Goal: Task Accomplishment & Management: Manage account settings

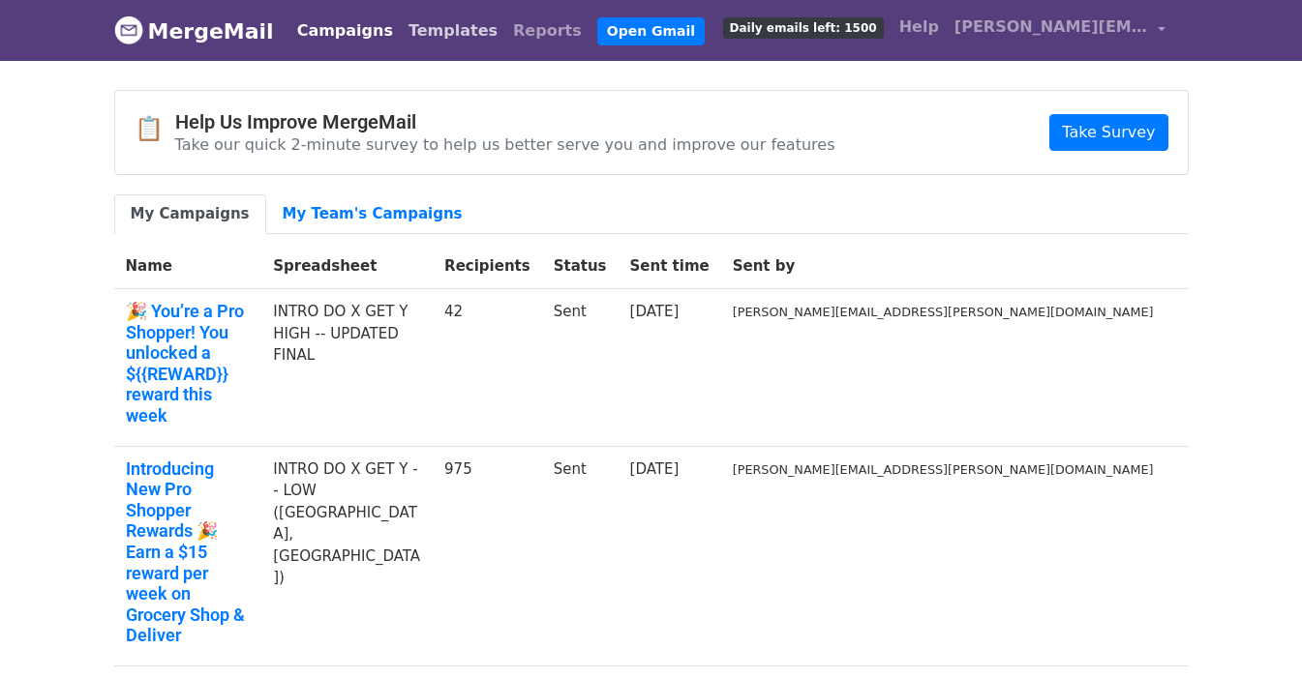
click at [405, 37] on link "Templates" at bounding box center [453, 31] width 105 height 39
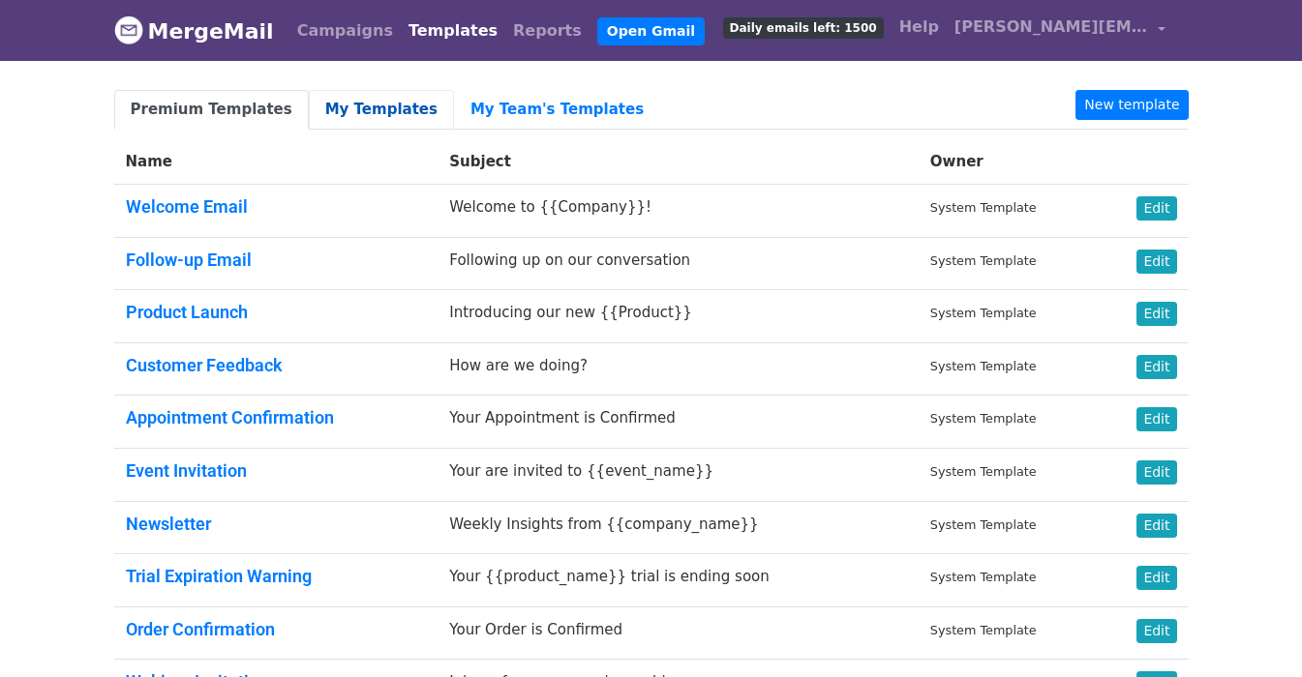
click at [355, 111] on link "My Templates" at bounding box center [381, 110] width 145 height 40
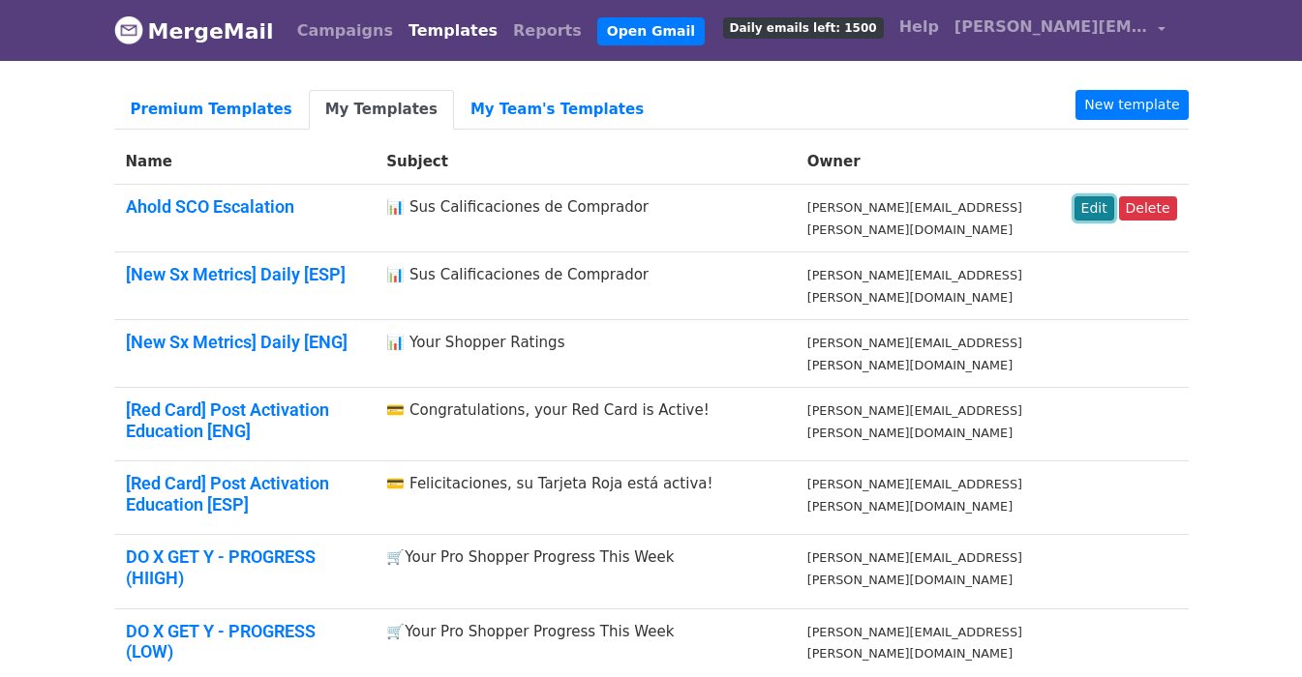
click at [1097, 210] on link "Edit" at bounding box center [1094, 208] width 40 height 24
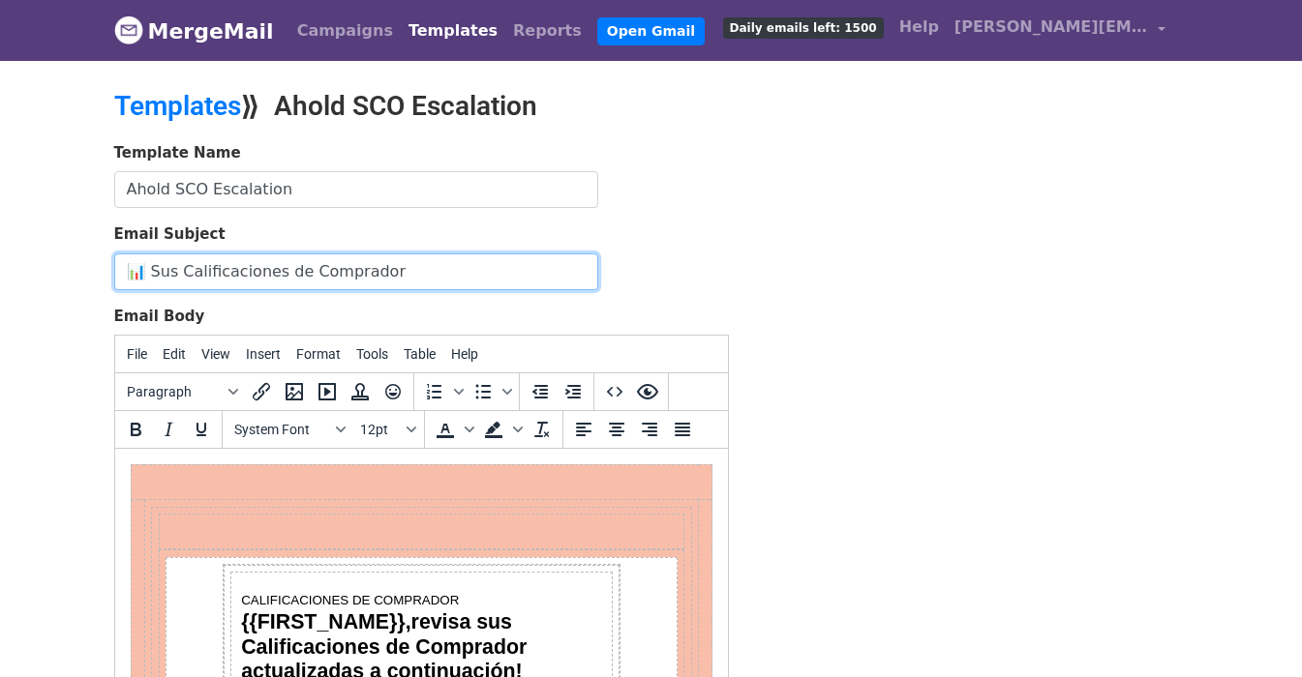
click at [332, 266] on input "📊 Sus Calificaciones de Comprador" at bounding box center [356, 272] width 484 height 37
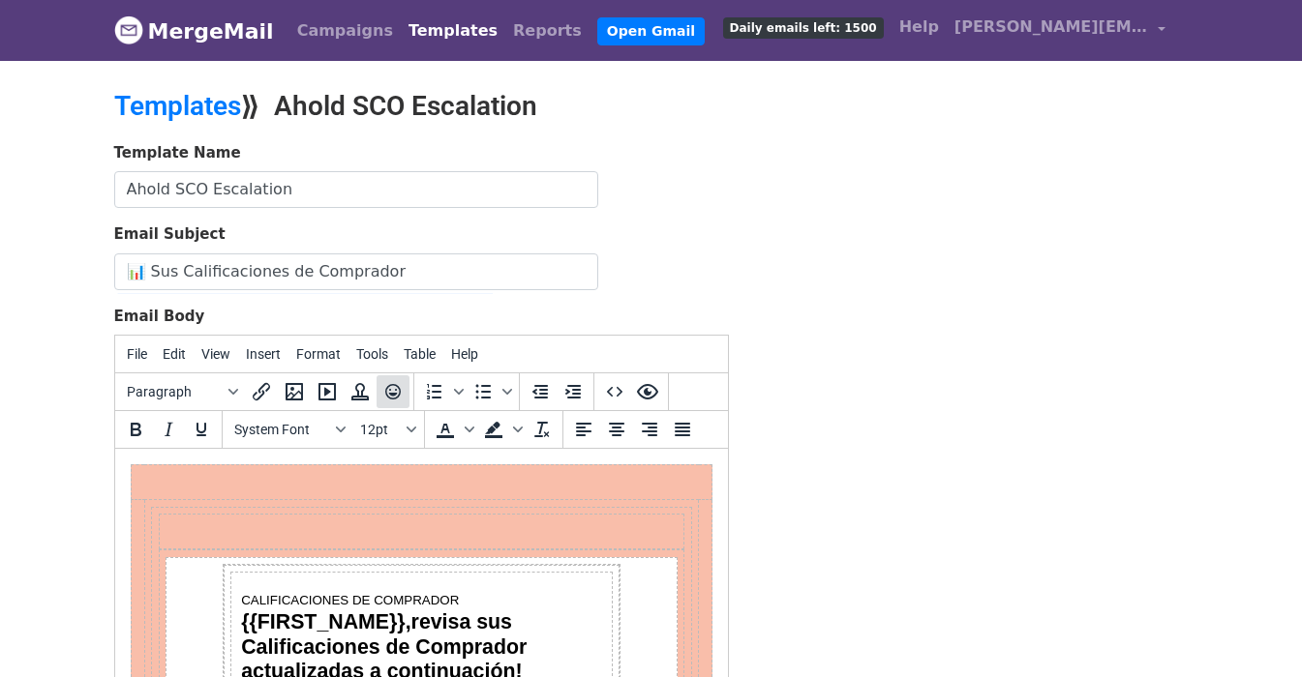
click at [400, 386] on icon "Emoticons" at bounding box center [392, 391] width 23 height 23
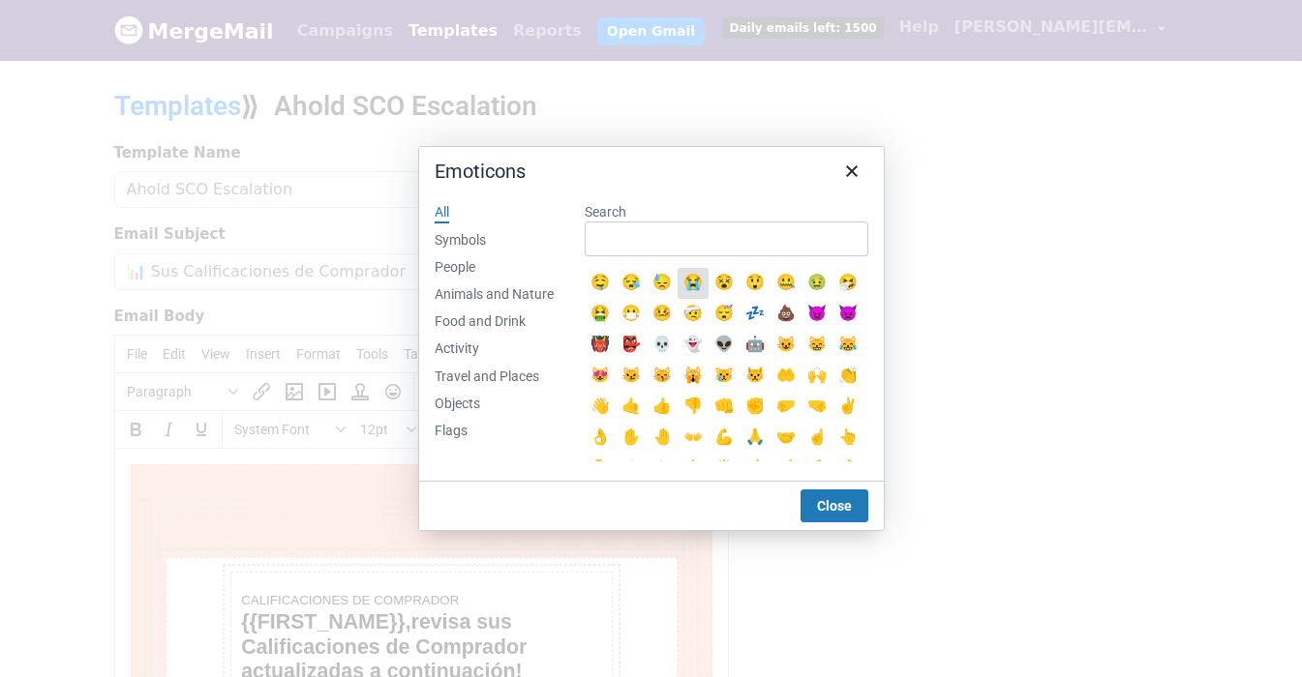
scroll to position [217, 0]
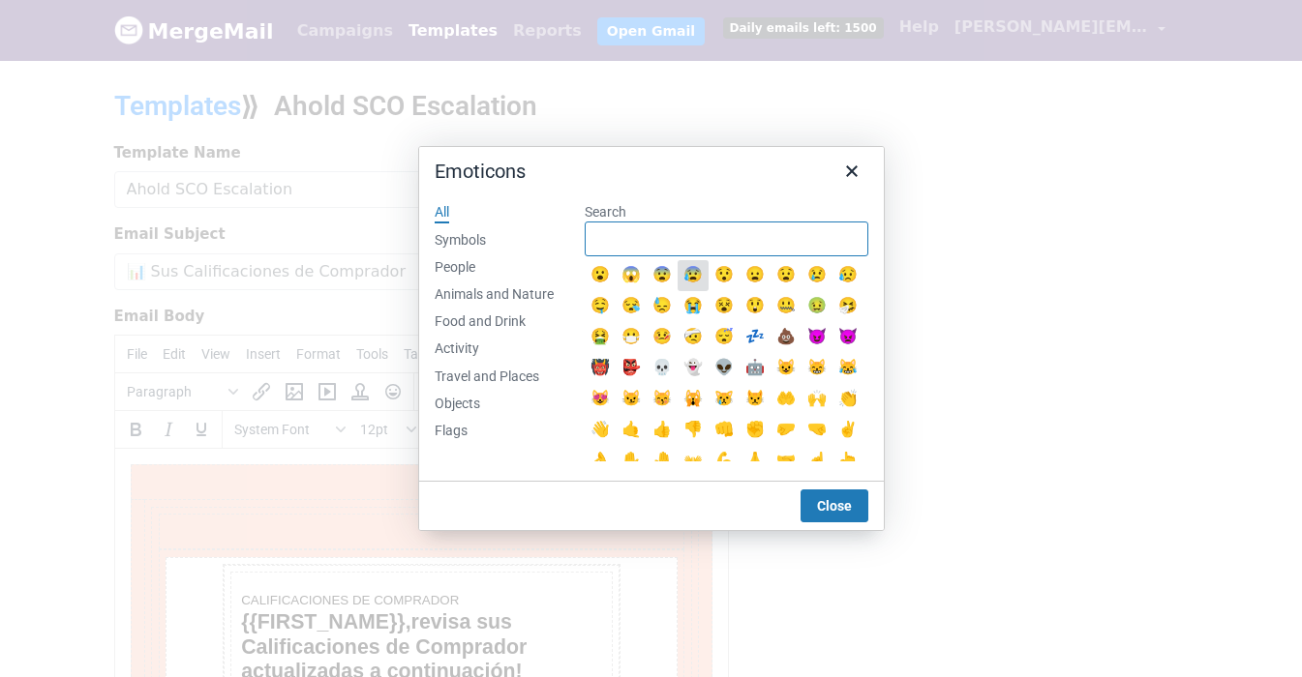
click at [709, 224] on input "Search" at bounding box center [727, 239] width 284 height 35
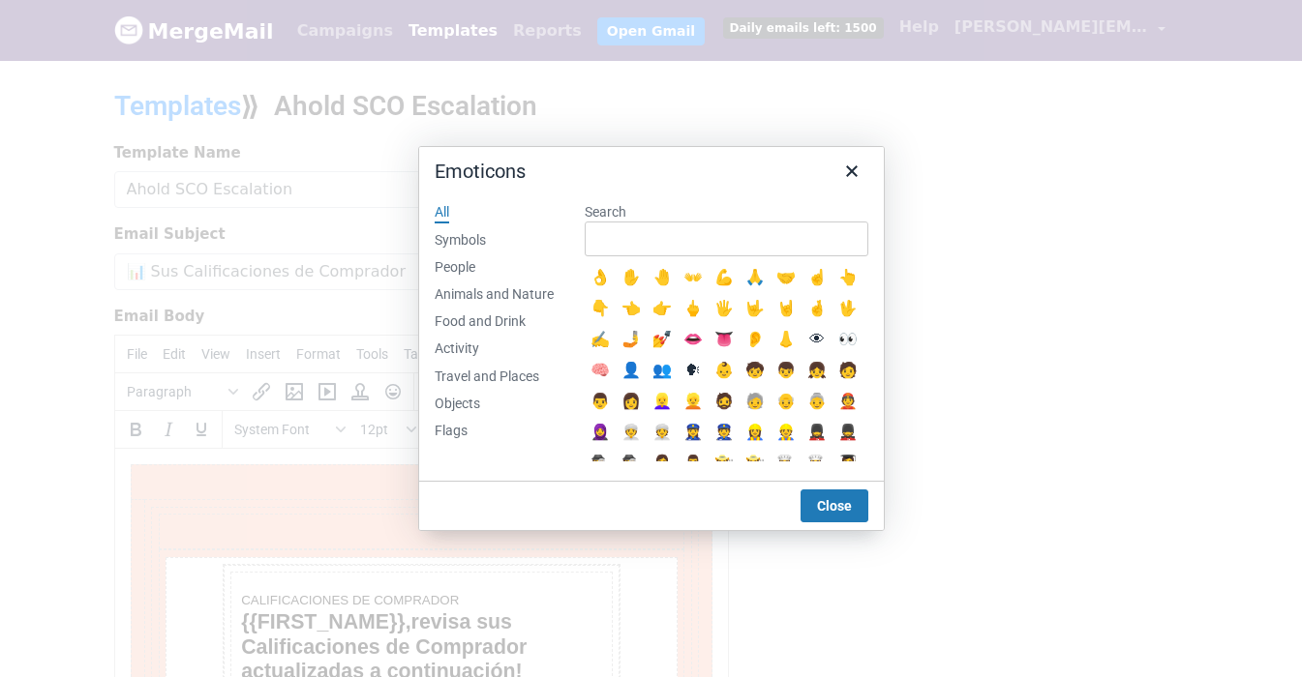
scroll to position [403, 0]
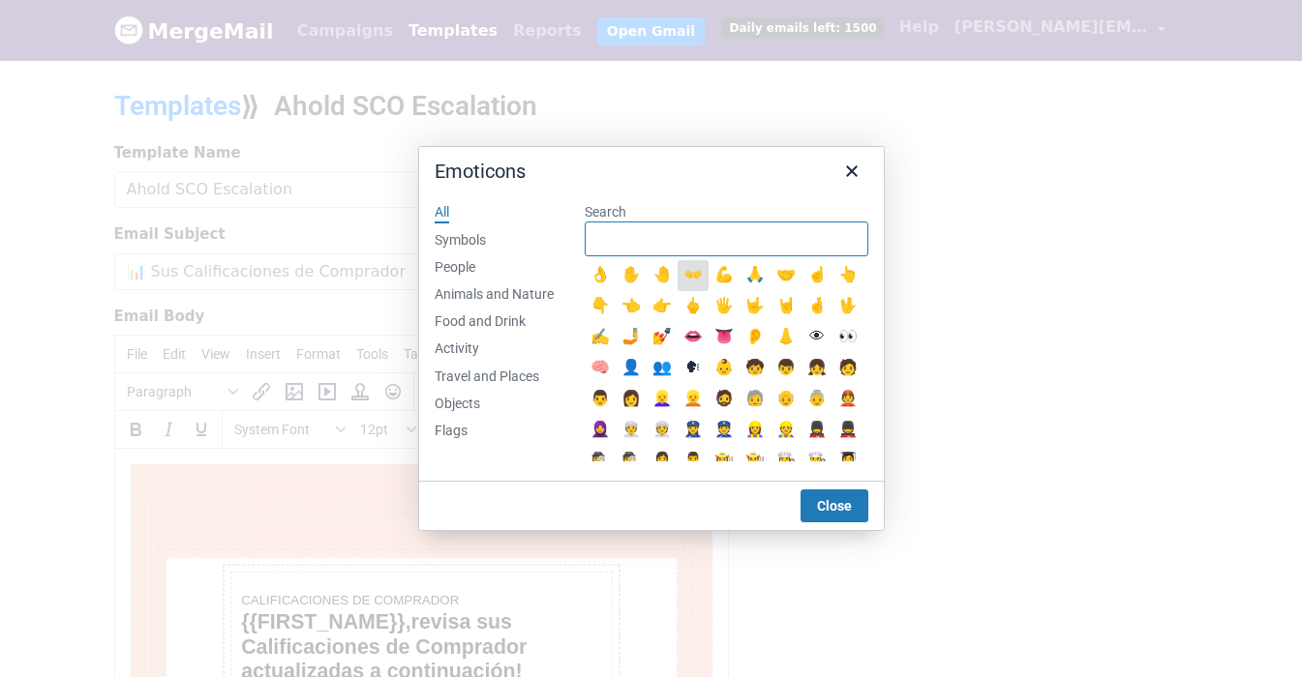
click at [692, 236] on input "Search" at bounding box center [727, 239] width 284 height 35
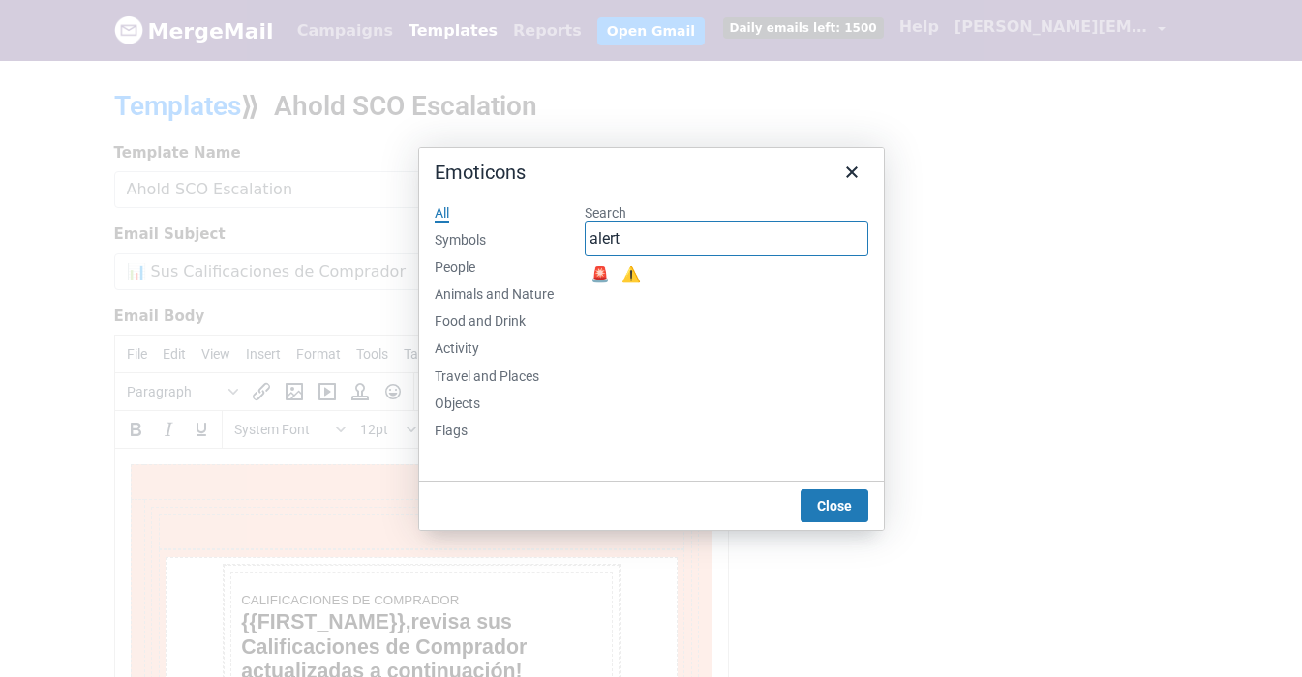
type input "alert"
click at [602, 274] on div "🚨" at bounding box center [599, 275] width 23 height 23
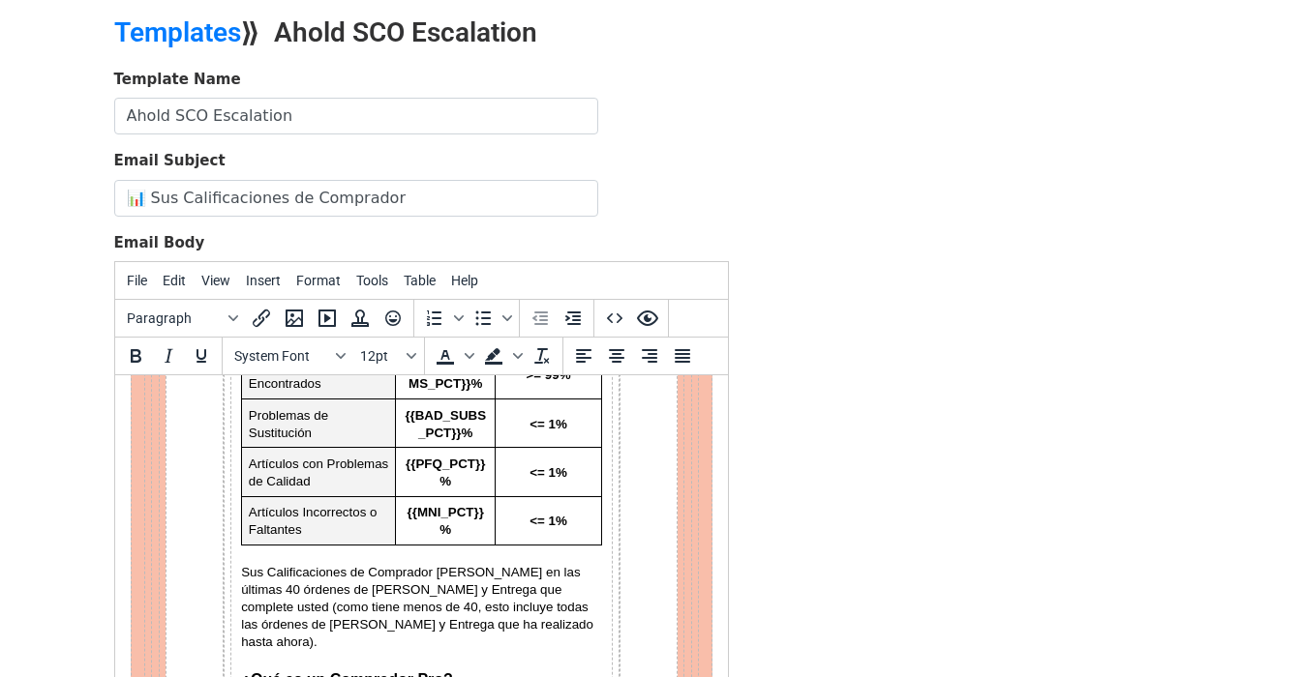
scroll to position [0, 0]
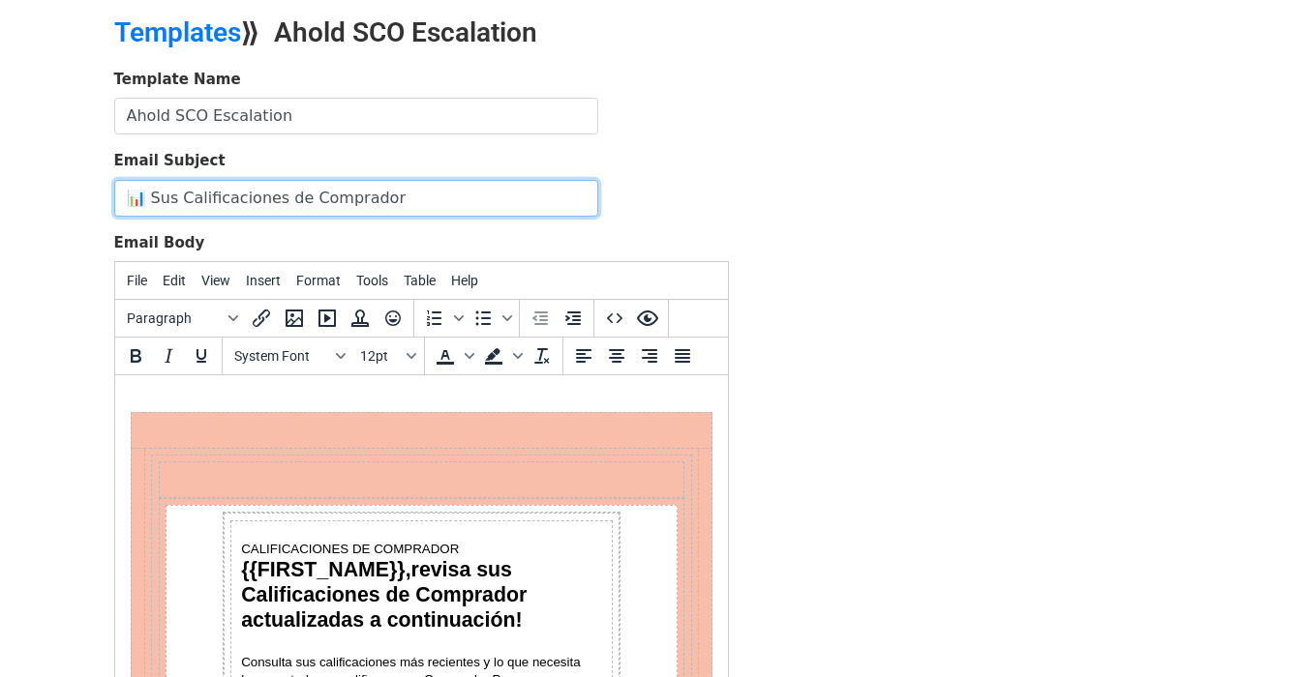
click at [186, 199] on input "📊 Sus Calificaciones de Comprador" at bounding box center [356, 198] width 484 height 37
paste input "Self-Checkout Reminder on DoorDash Shop & Deliver Orders"
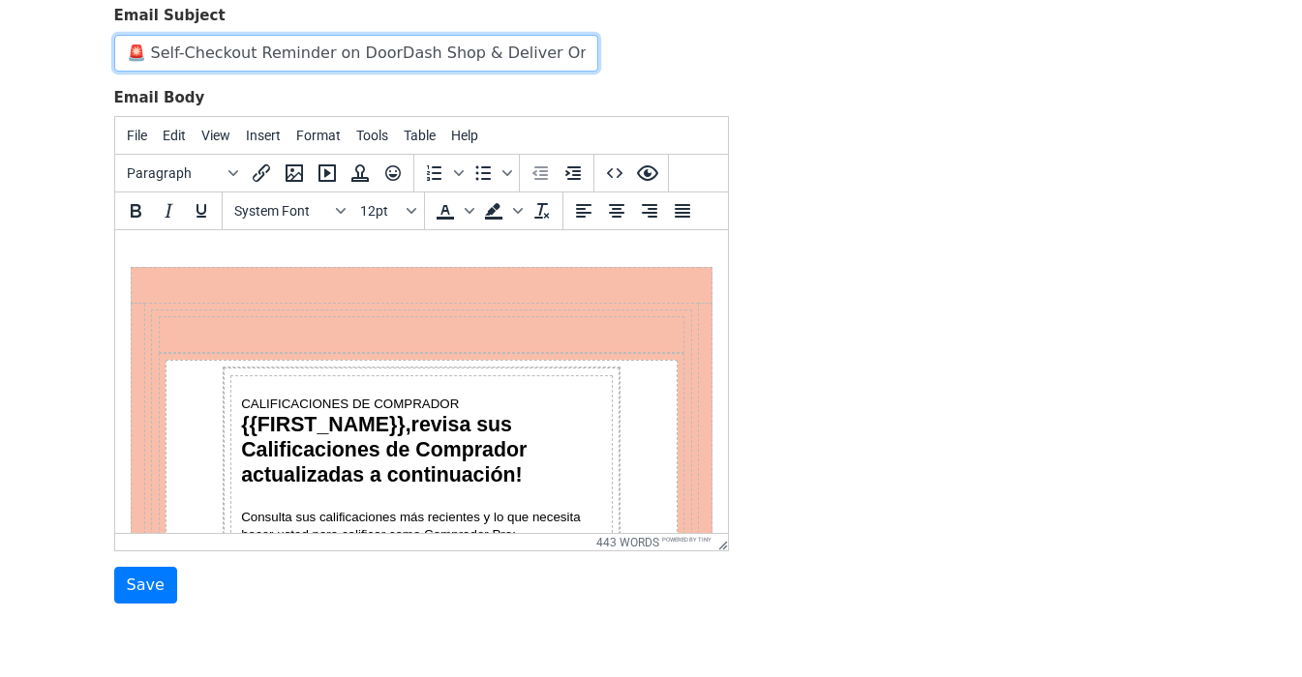
scroll to position [222, 0]
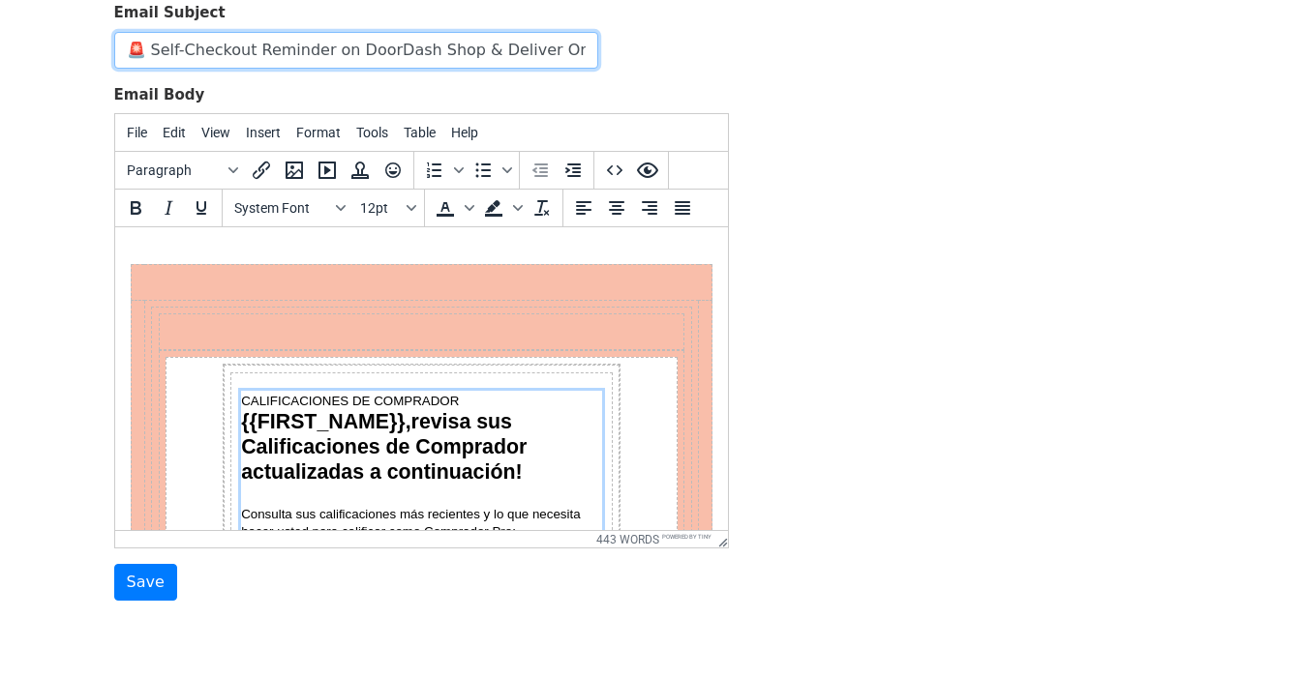
type input "🚨 Self-Checkout Reminder on DoorDash Shop & Deliver Orders"
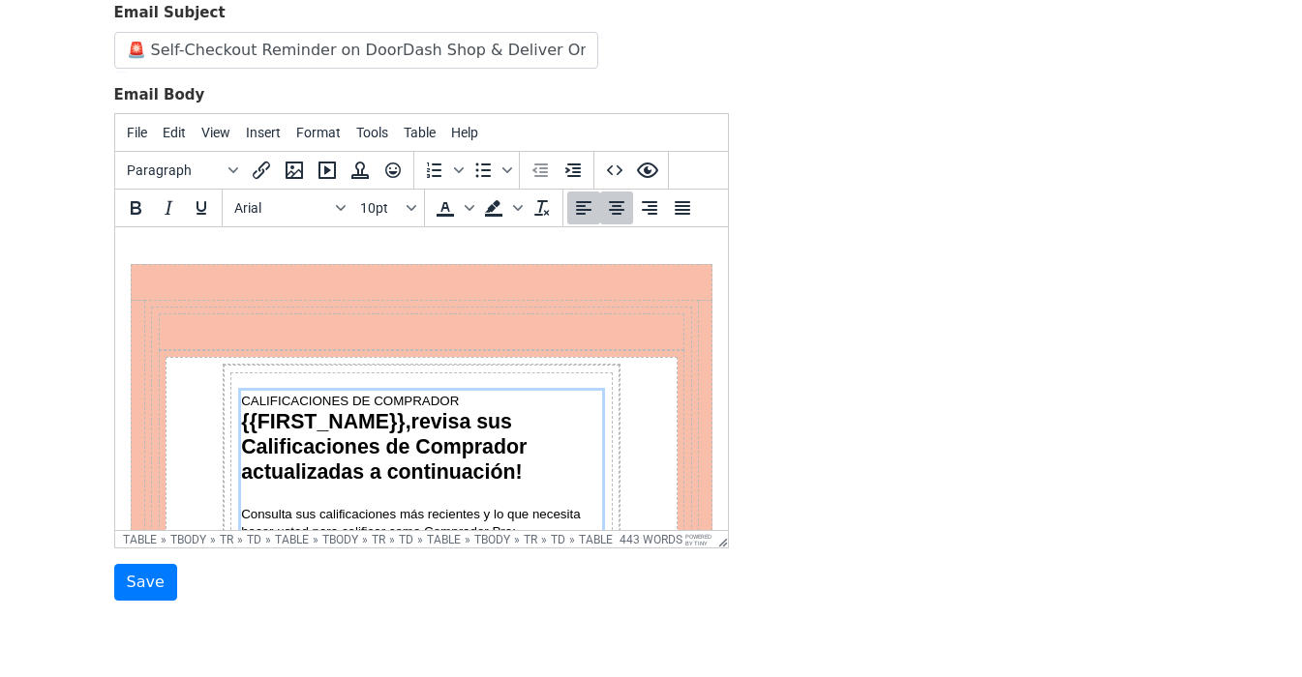
click at [251, 401] on span "CALIFICACIONES DE COMPRADOR" at bounding box center [349, 401] width 218 height 15
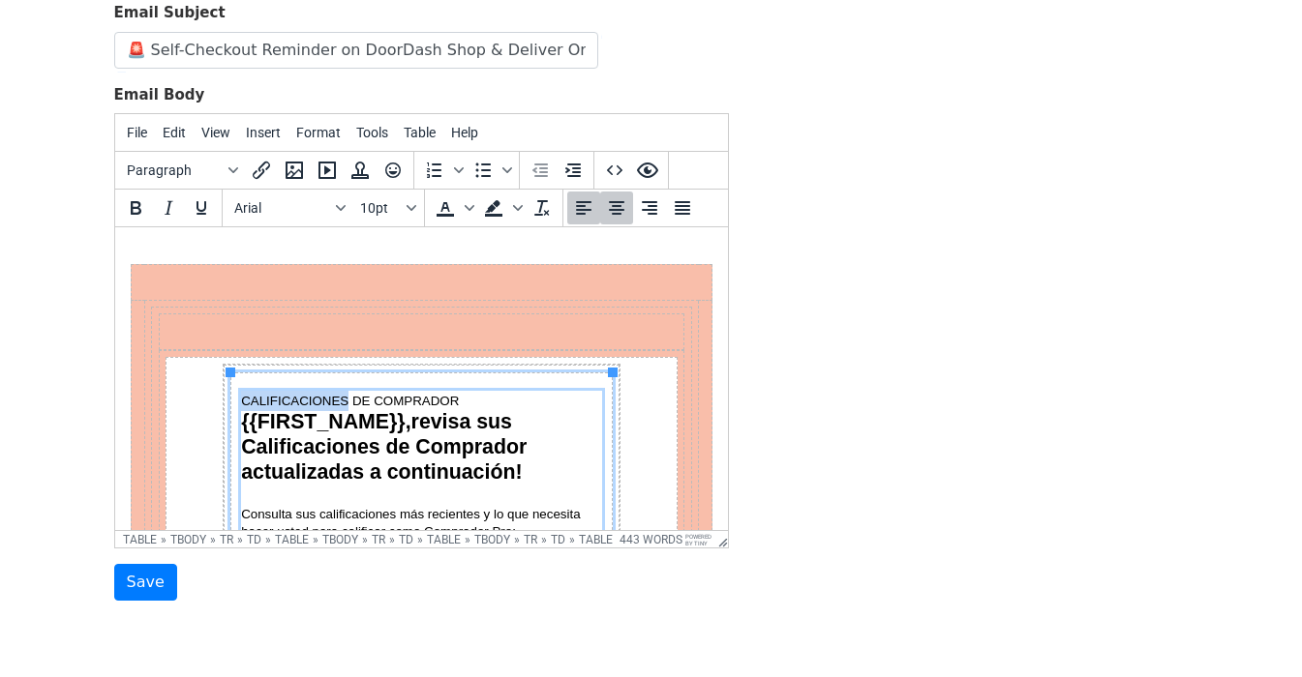
click at [251, 401] on span "CALIFICACIONES DE COMPRADOR" at bounding box center [349, 401] width 218 height 15
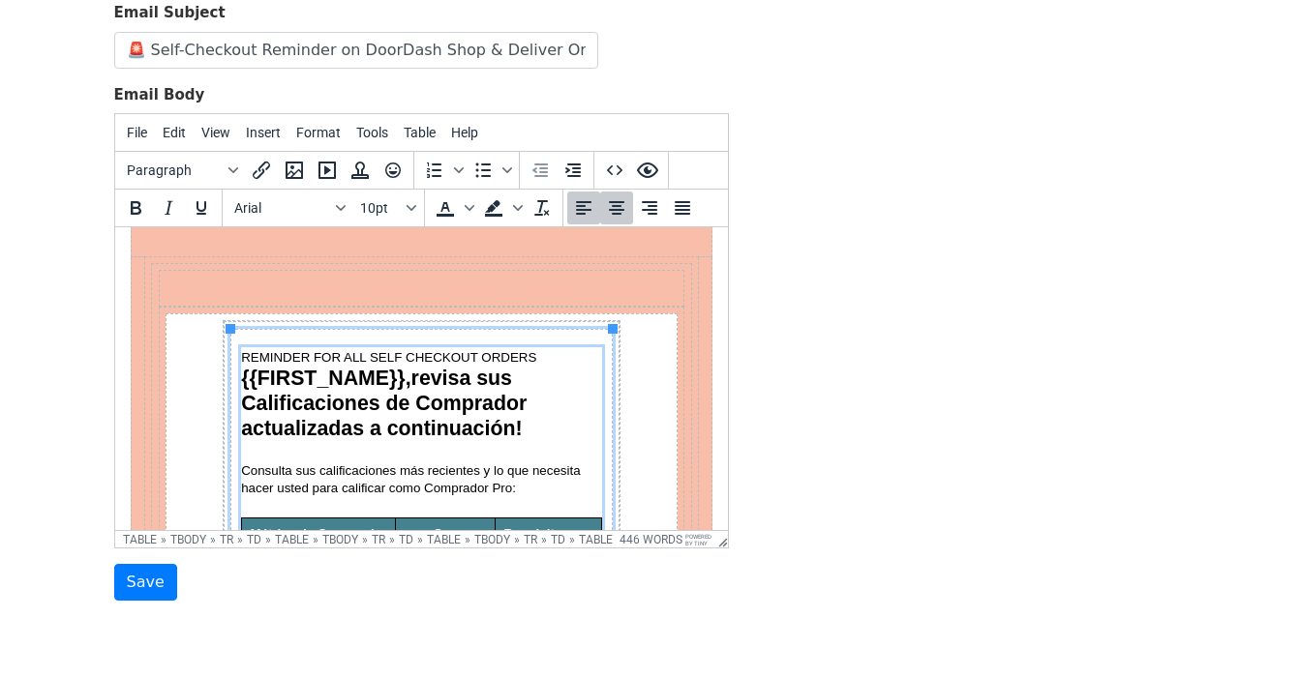
scroll to position [55, 0]
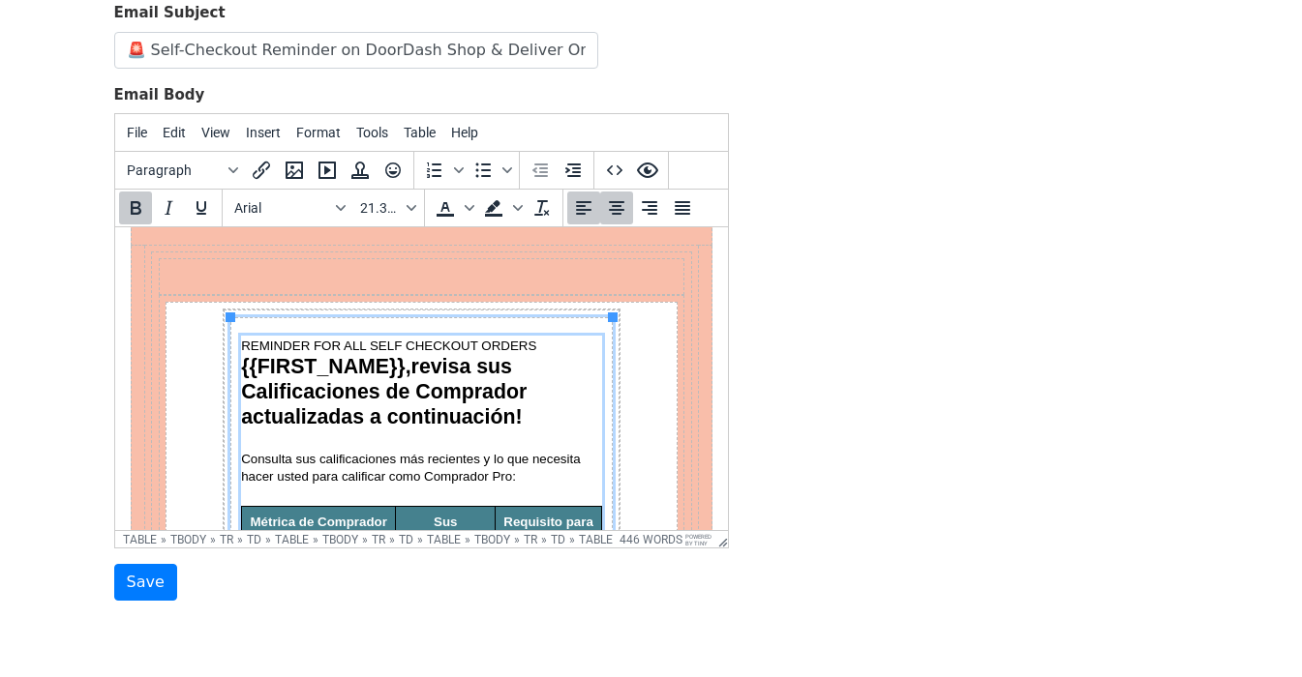
click at [349, 392] on strong "revisa sus Calificaciones de Comprador actualizadas a continuación!" at bounding box center [385, 391] width 291 height 73
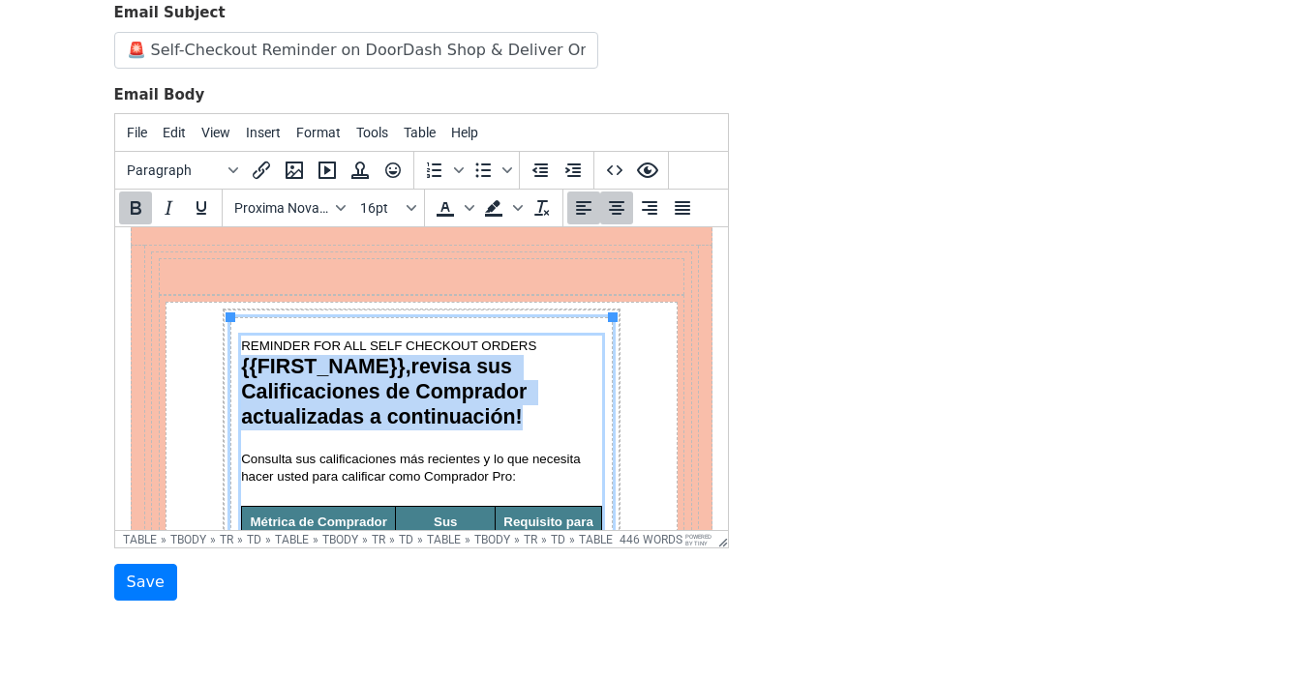
click at [349, 392] on strong "revisa sus Calificaciones de Comprador actualizadas a continuación!" at bounding box center [385, 391] width 291 height 73
drag, startPoint x: 244, startPoint y: 363, endPoint x: 547, endPoint y: 422, distance: 308.6
click at [547, 422] on p "{{FIRST_NAME}}, revisa sus Calificaciones de Comprador actualizadas a continuac…" at bounding box center [420, 392] width 361 height 75
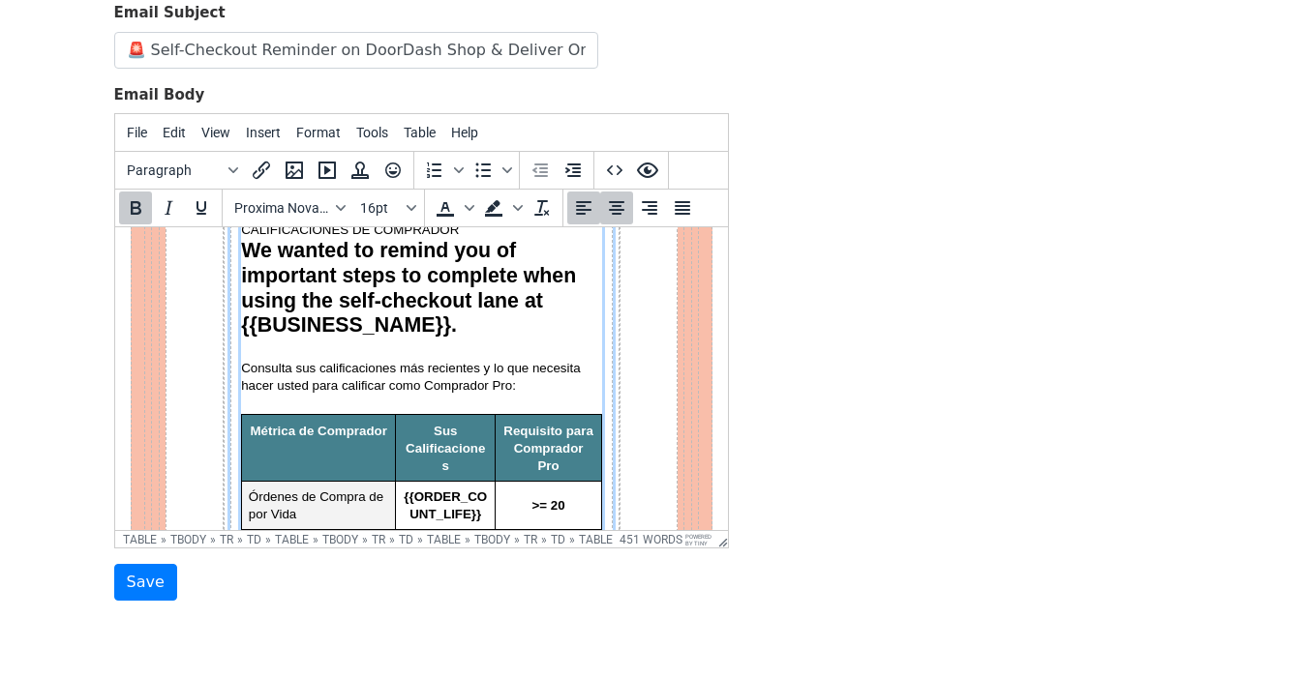
scroll to position [185, 0]
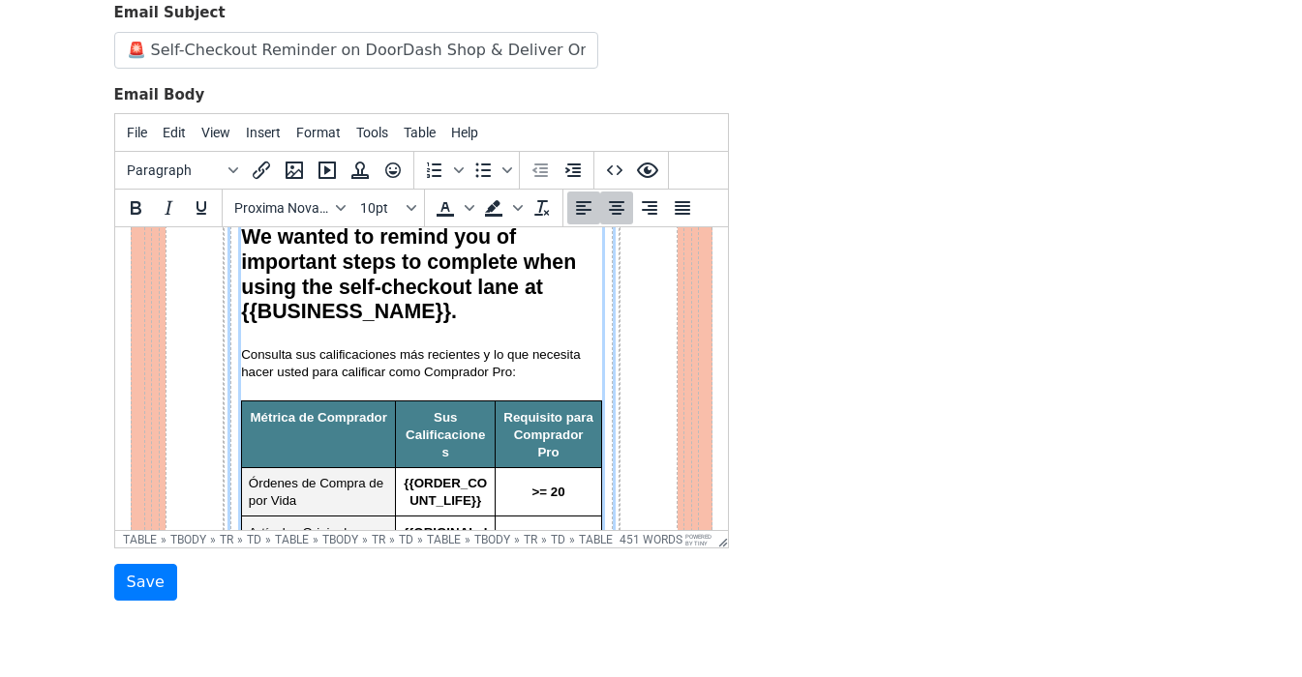
click at [489, 376] on font "Consulta sus calificaciones más recientes y lo que necesita hacer usted para ca…" at bounding box center [411, 363] width 343 height 32
click at [536, 380] on div "Section" at bounding box center [420, 390] width 361 height 21
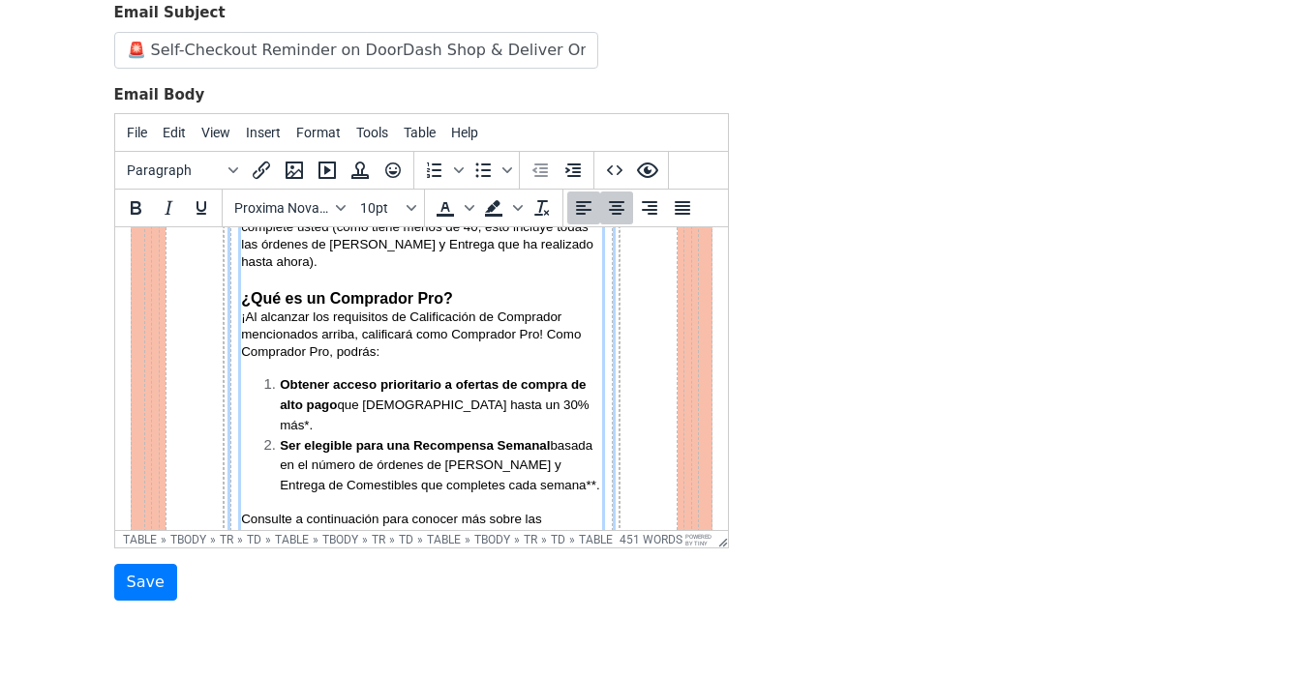
scroll to position [728, 0]
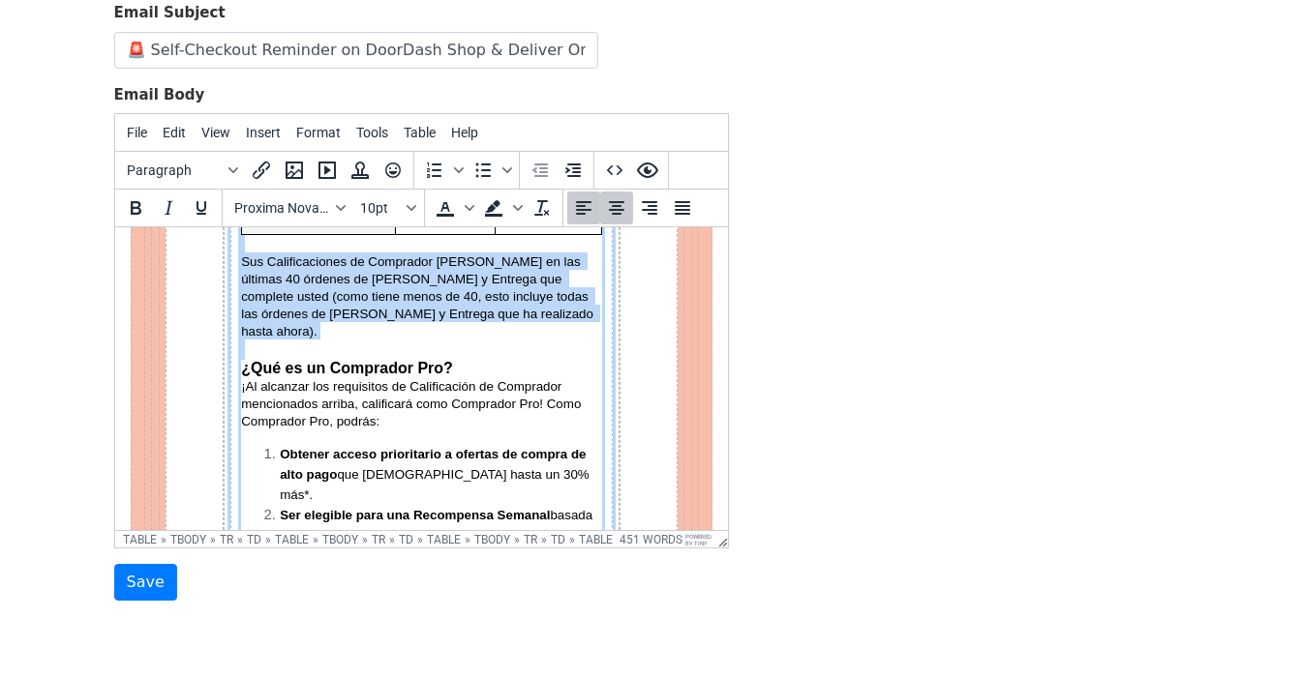
click at [496, 340] on p "Section" at bounding box center [420, 350] width 361 height 20
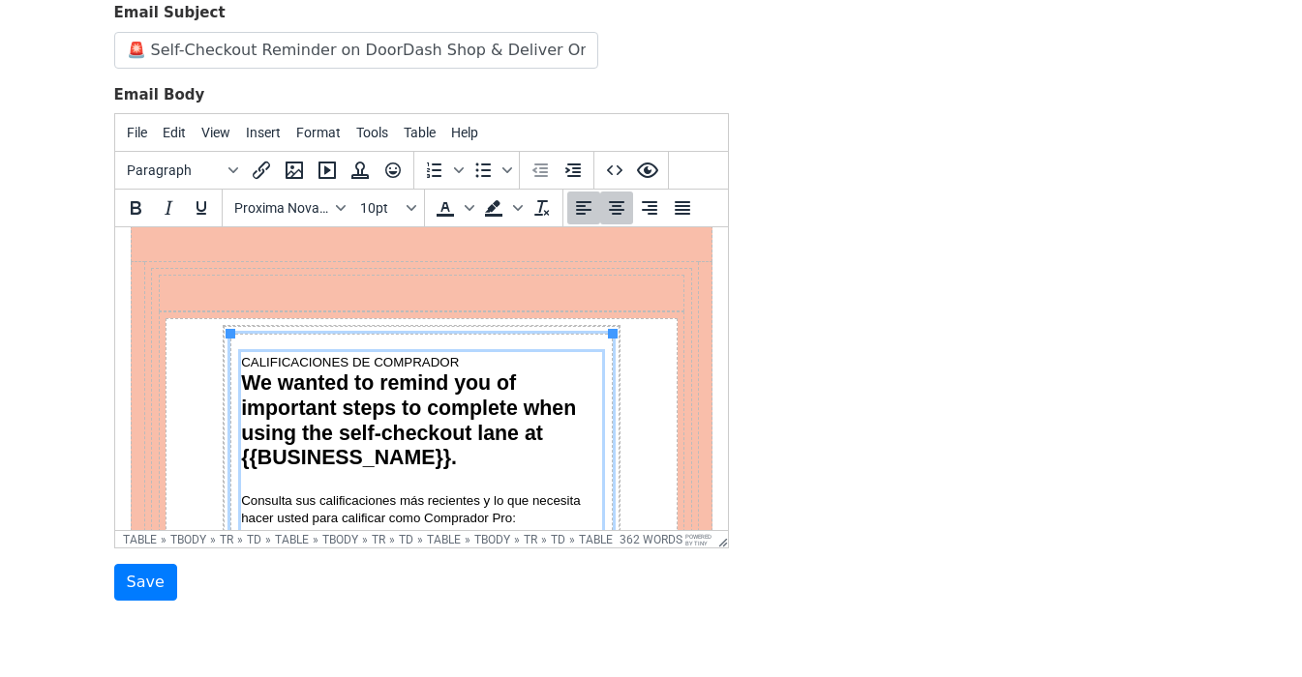
scroll to position [127, 0]
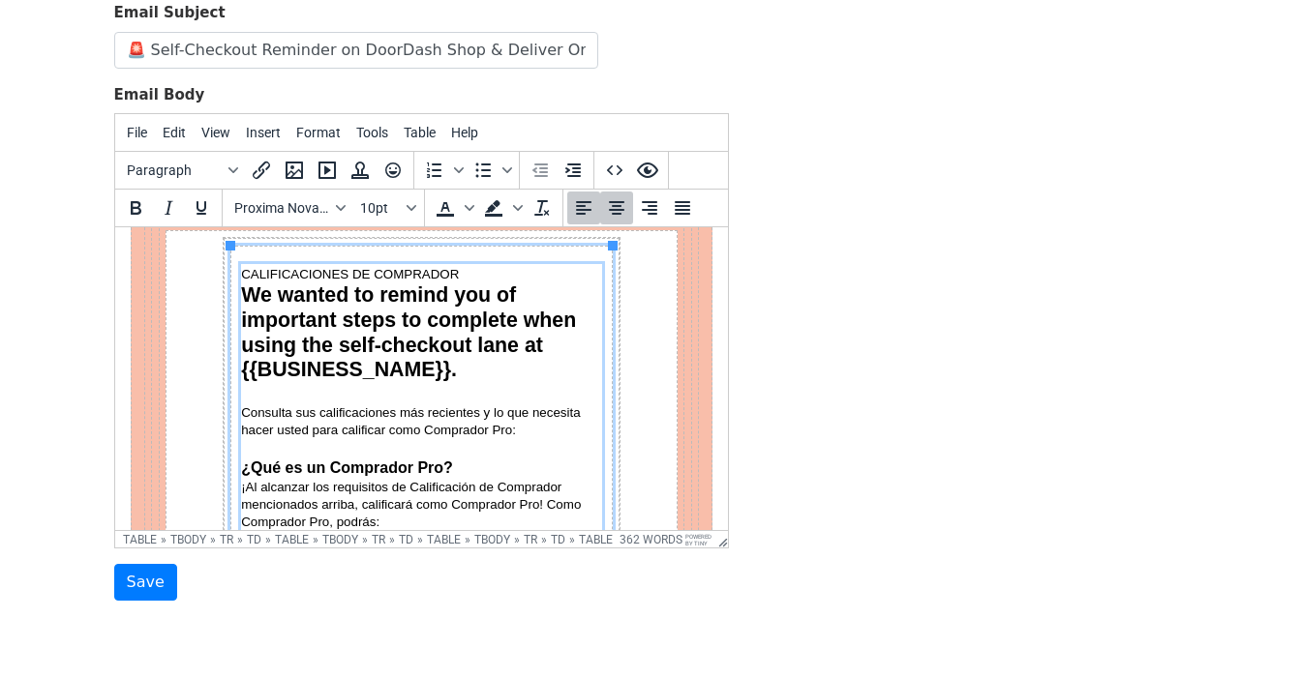
click at [404, 421] on p "Consulta sus calificaciones más recientes y lo que necesita hacer usted para ca…" at bounding box center [420, 421] width 361 height 35
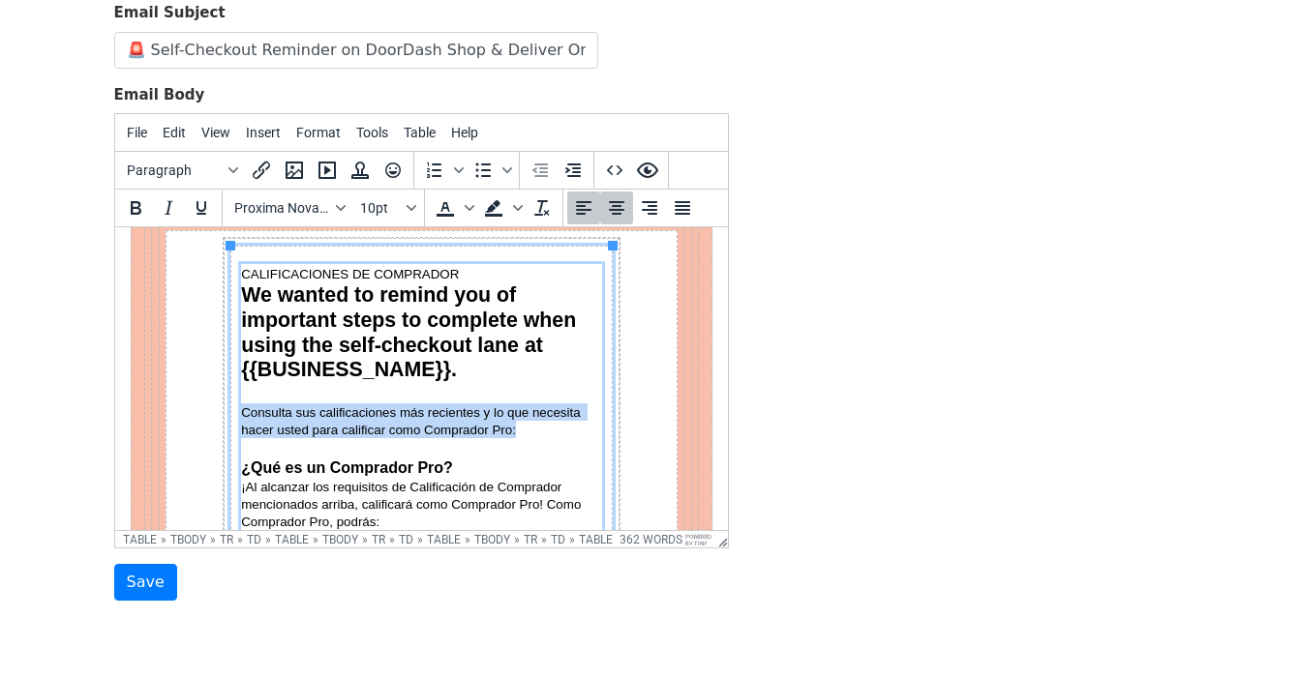
click at [404, 421] on p "Consulta sus calificaciones más recientes y lo que necesita hacer usted para ca…" at bounding box center [420, 421] width 361 height 35
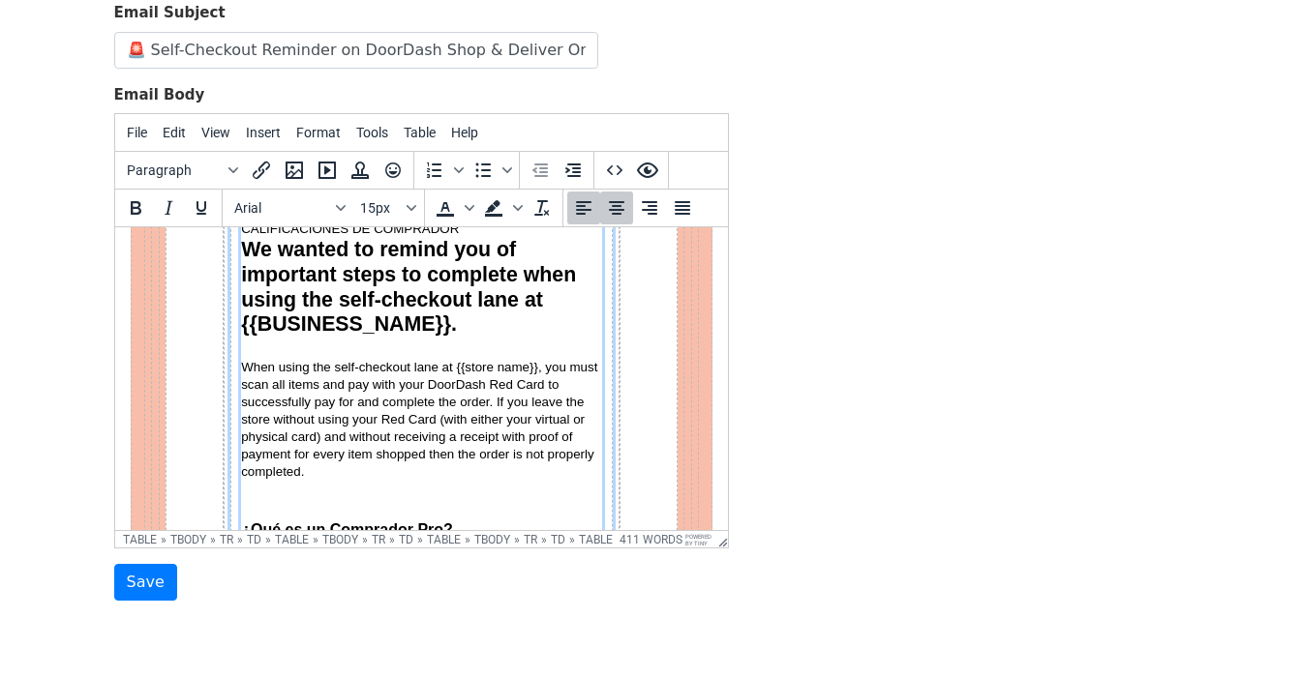
scroll to position [161, 0]
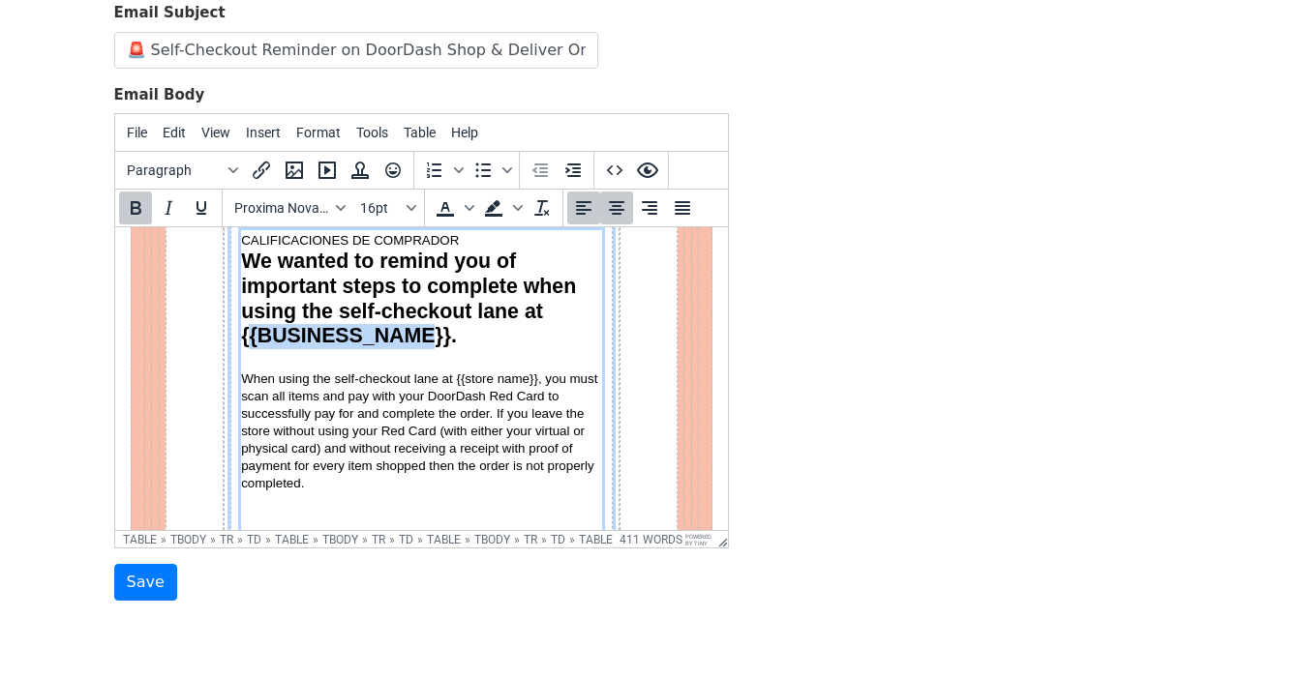
drag, startPoint x: 435, startPoint y: 335, endPoint x: 252, endPoint y: 335, distance: 182.9
click at [252, 335] on span "We wanted to remind you of important steps to complete when using the self-chec…" at bounding box center [410, 299] width 341 height 98
copy span "{BUSINESS_NAME}"
click at [527, 378] on span "When using the self-checkout lane at {{store name}}, you must scan all items an…" at bounding box center [420, 431] width 360 height 119
click at [535, 379] on span "When using the self-checkout lane at {{store name}}, you must scan all items an…" at bounding box center [420, 431] width 360 height 119
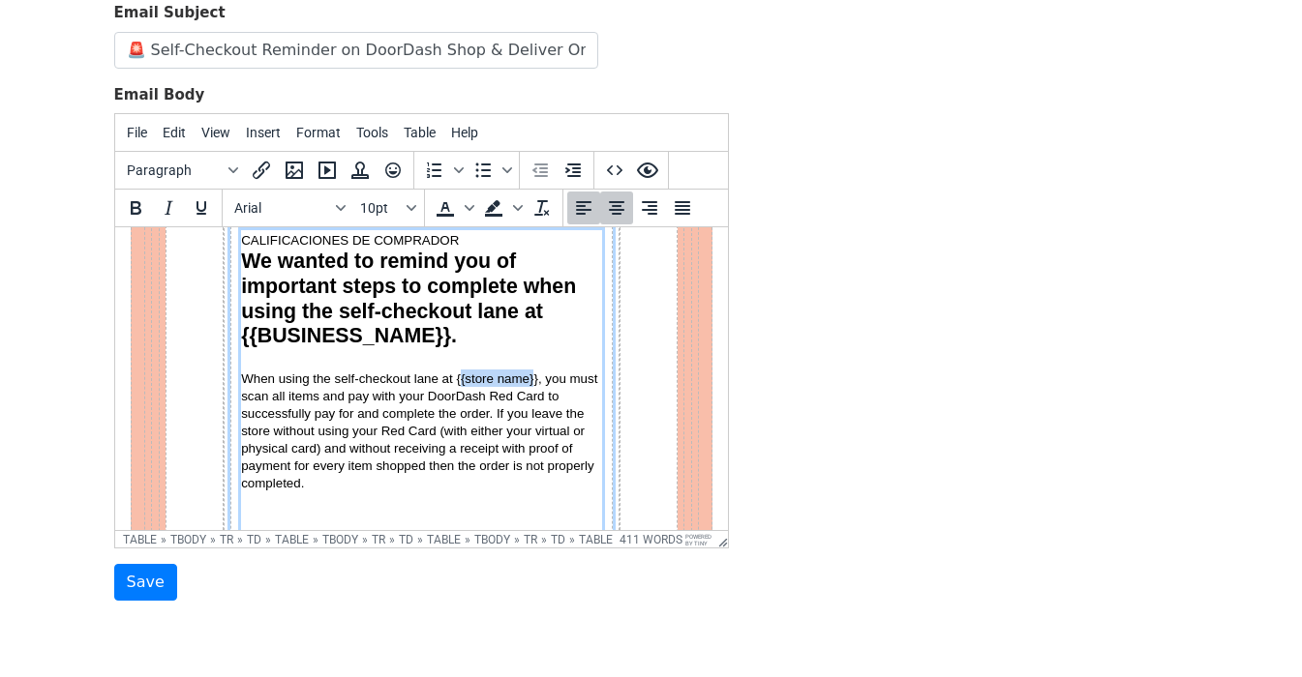
click at [460, 376] on span "When using the self-checkout lane at {{store name}}, you must scan all items an…" at bounding box center [420, 431] width 360 height 119
click at [379, 418] on span "When using the self-checkout lane at { {BUSINESS_NAME} }, you must scan all ite…" at bounding box center [421, 431] width 363 height 119
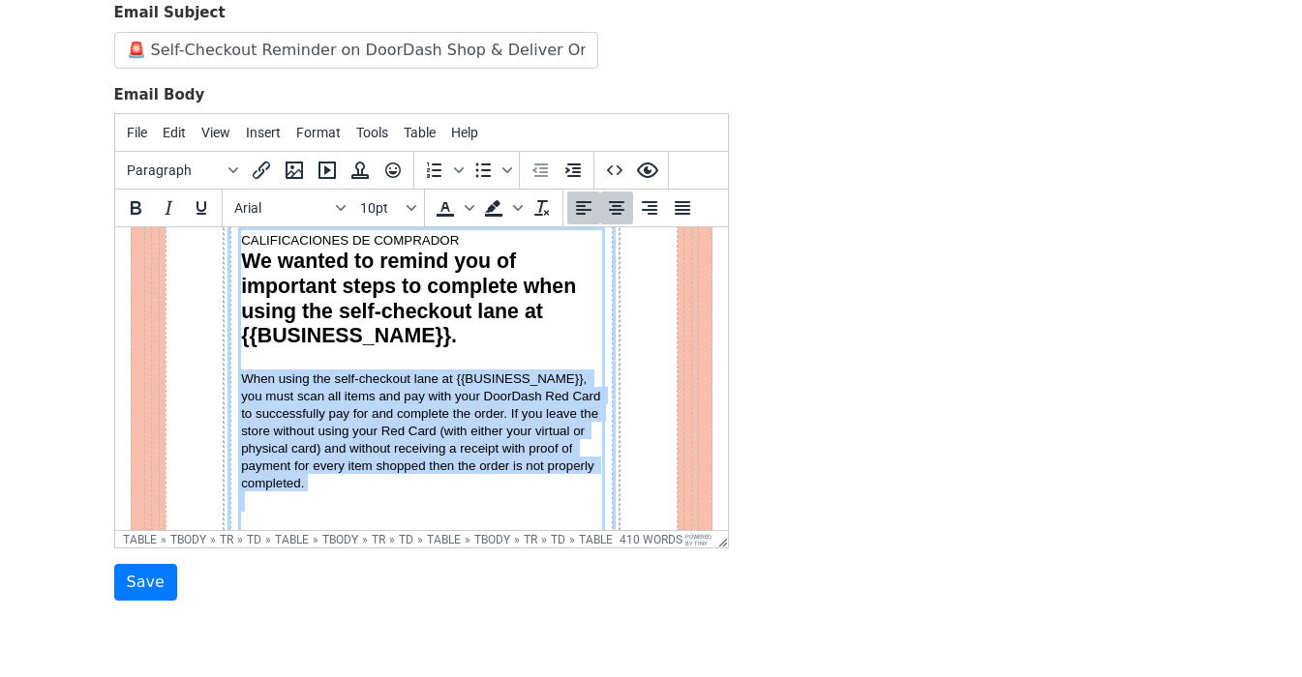
click at [379, 418] on span "When using the self-checkout lane at { {BUSINESS_NAME} }, you must scan all ite…" at bounding box center [421, 431] width 363 height 119
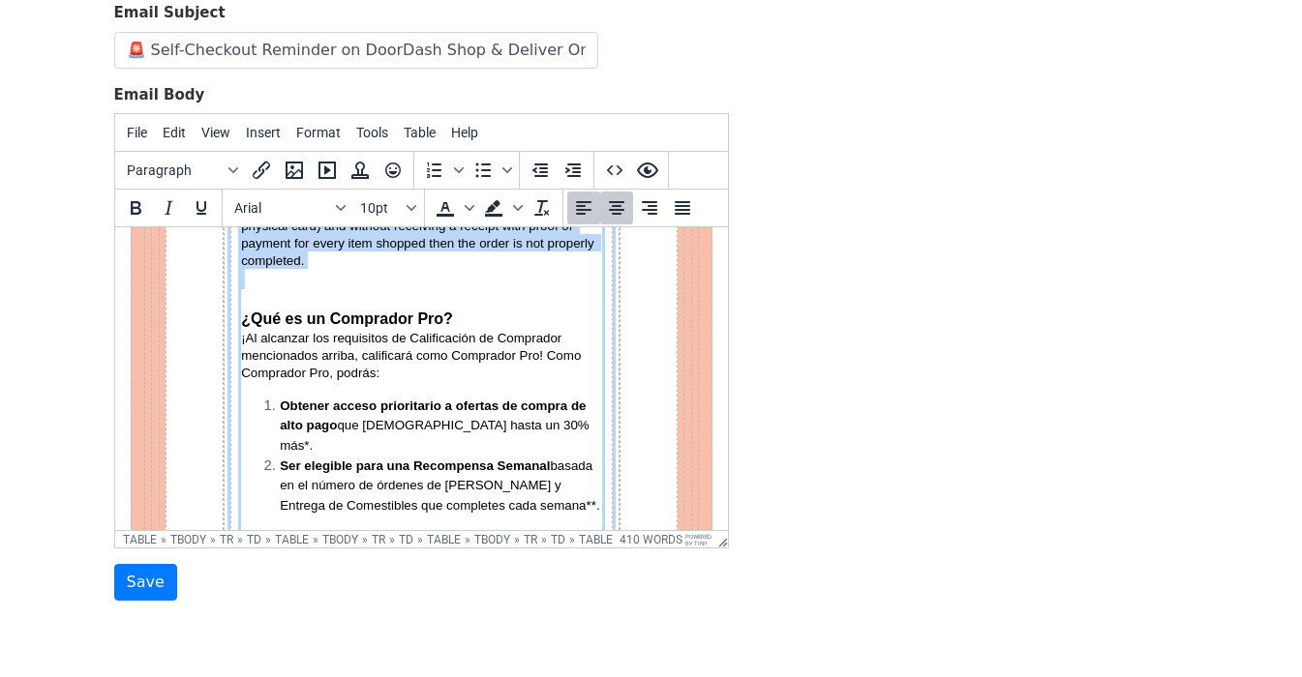
scroll to position [400, 0]
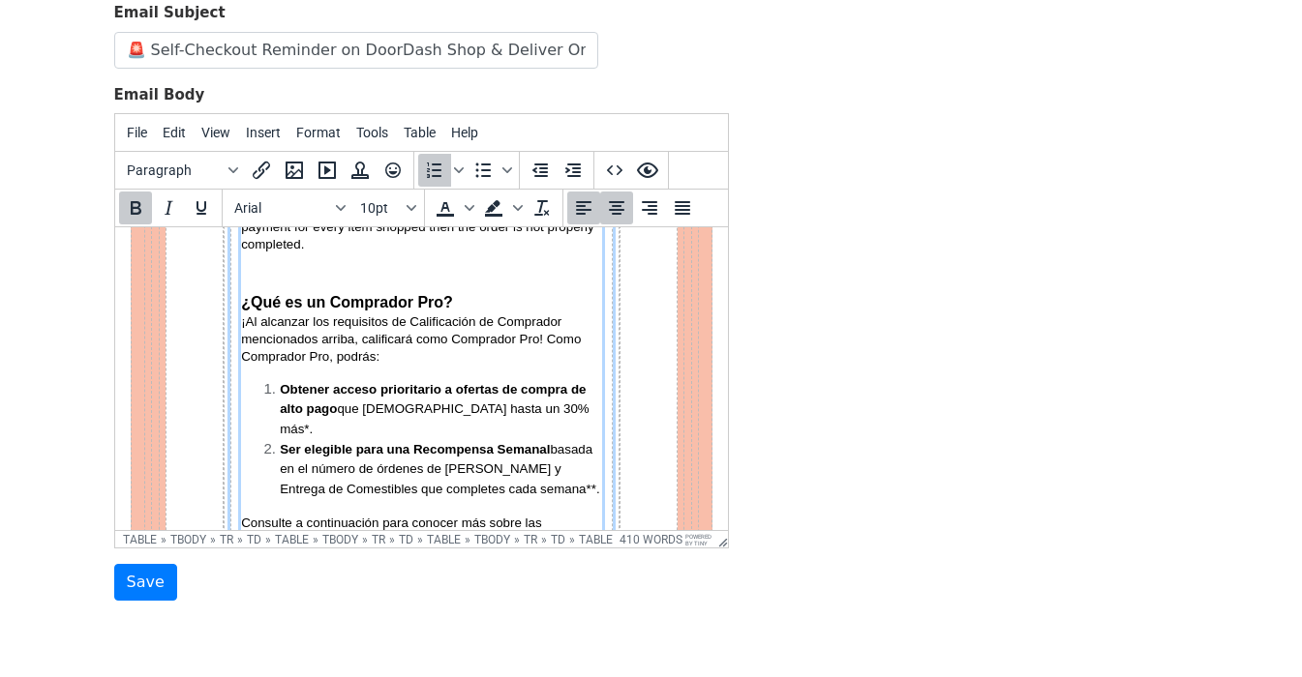
click at [379, 439] on li "Ser elegible para una Recompensa Semanal basada en el número de órdenes de Comp…" at bounding box center [440, 469] width 322 height 60
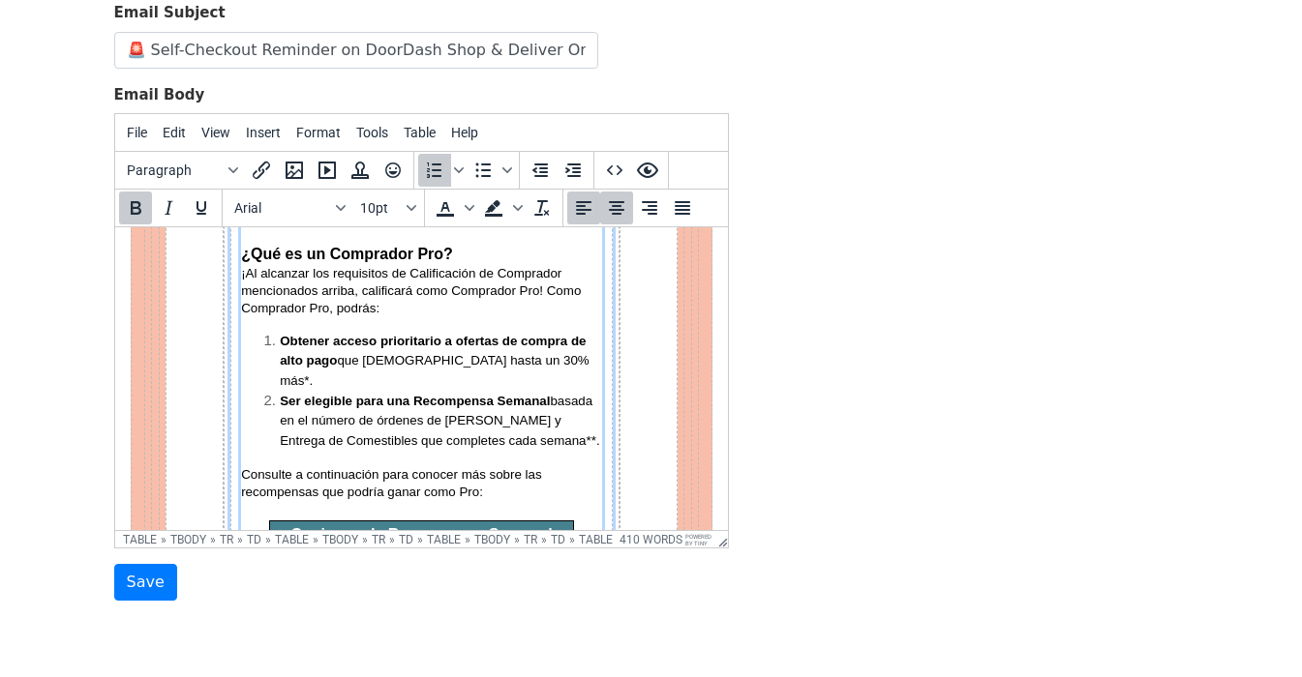
scroll to position [449, 0]
click at [241, 255] on strong "¿Qué es un Comprador Pro?" at bounding box center [346, 253] width 212 height 16
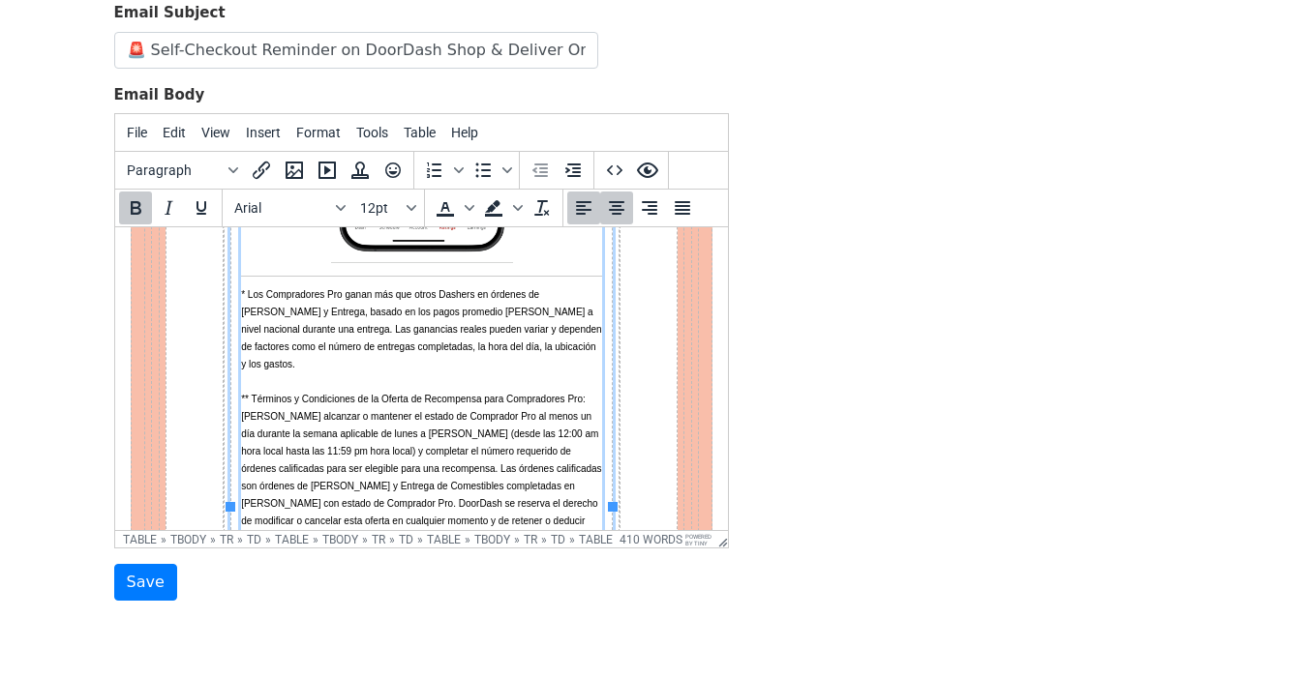
scroll to position [1613, 0]
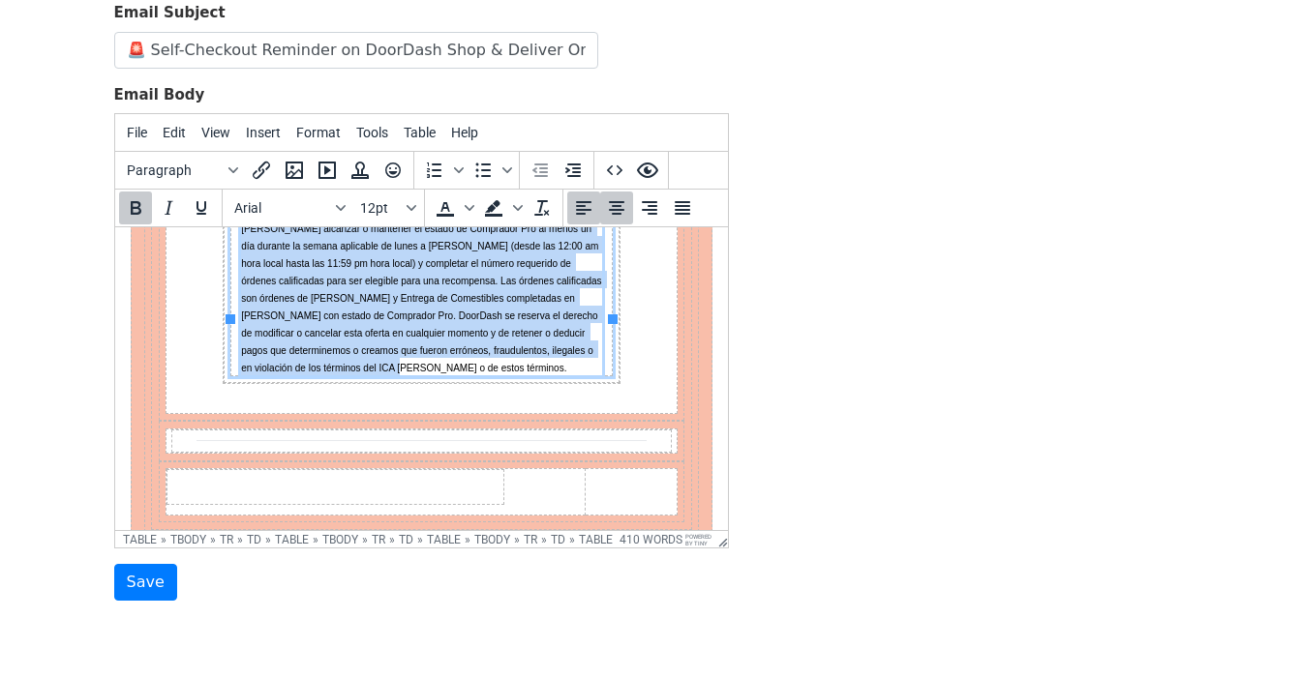
click at [385, 310] on p "** Términos y Condiciones de la Oferta de Recompensa para Compradores Pro: Debe…" at bounding box center [420, 288] width 361 height 174
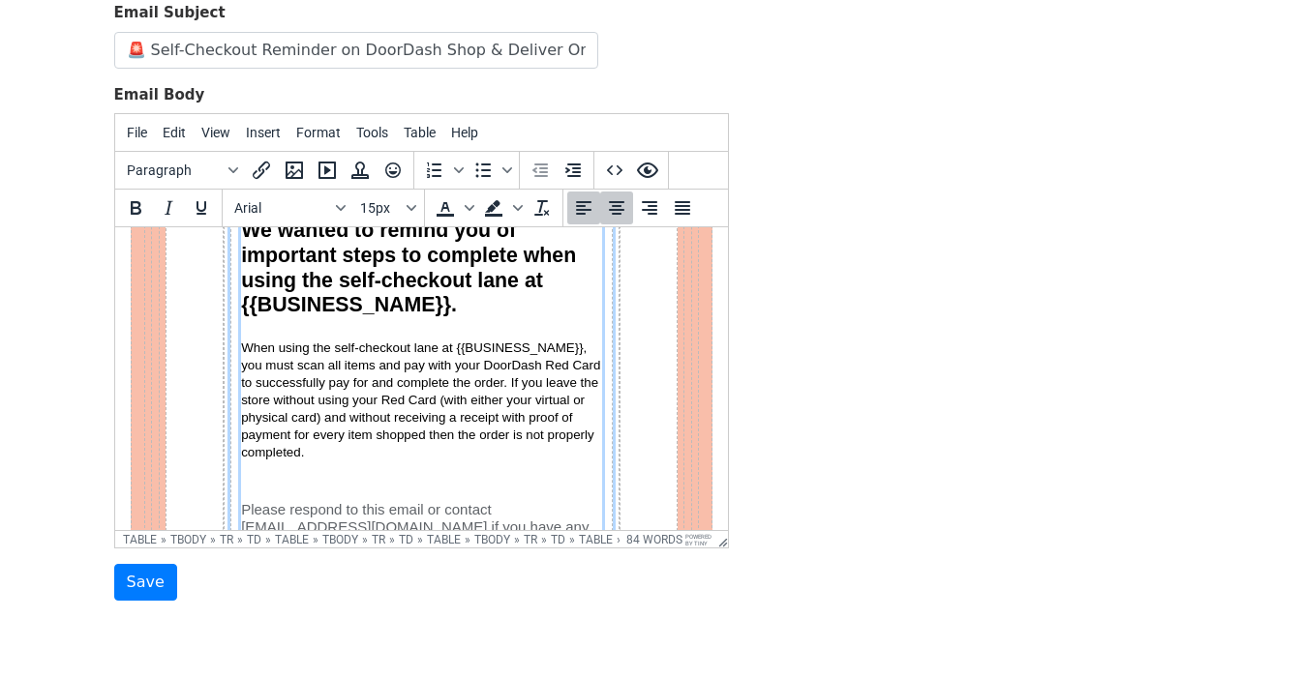
scroll to position [215, 0]
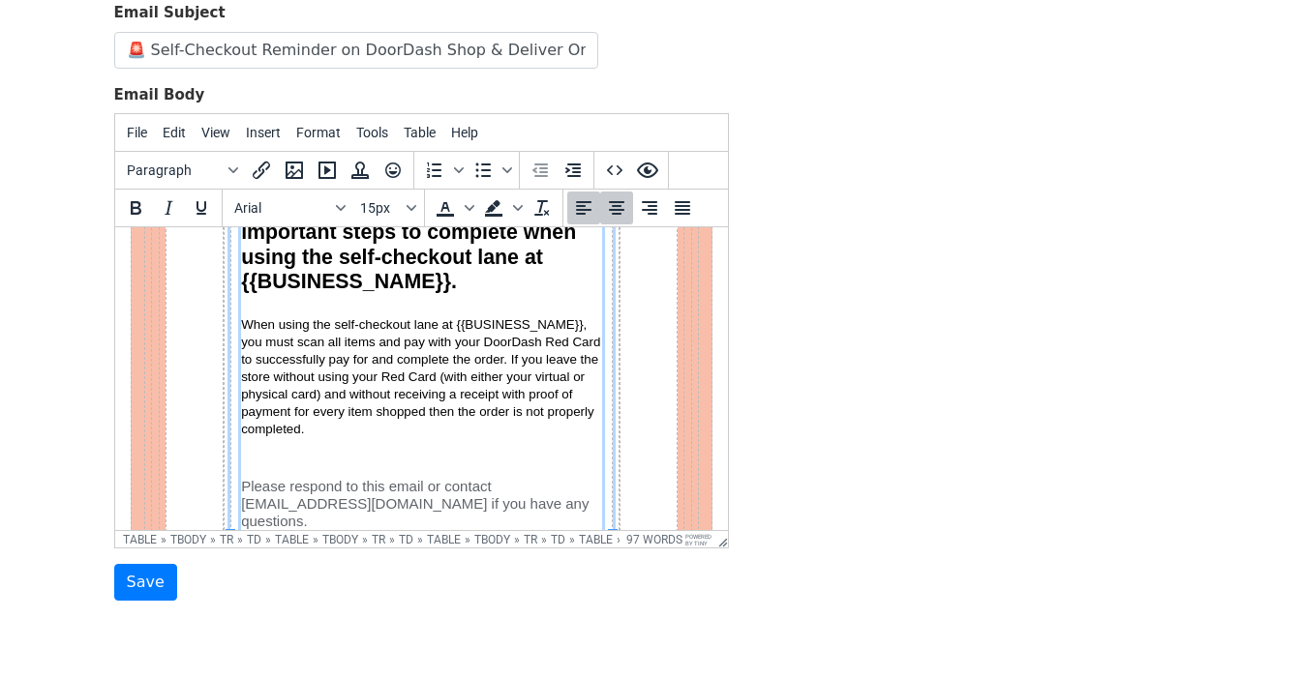
click at [410, 423] on p "When using the self-checkout lane at { {BUSINESS_NAME} }, you must scan all ite…" at bounding box center [420, 377] width 361 height 122
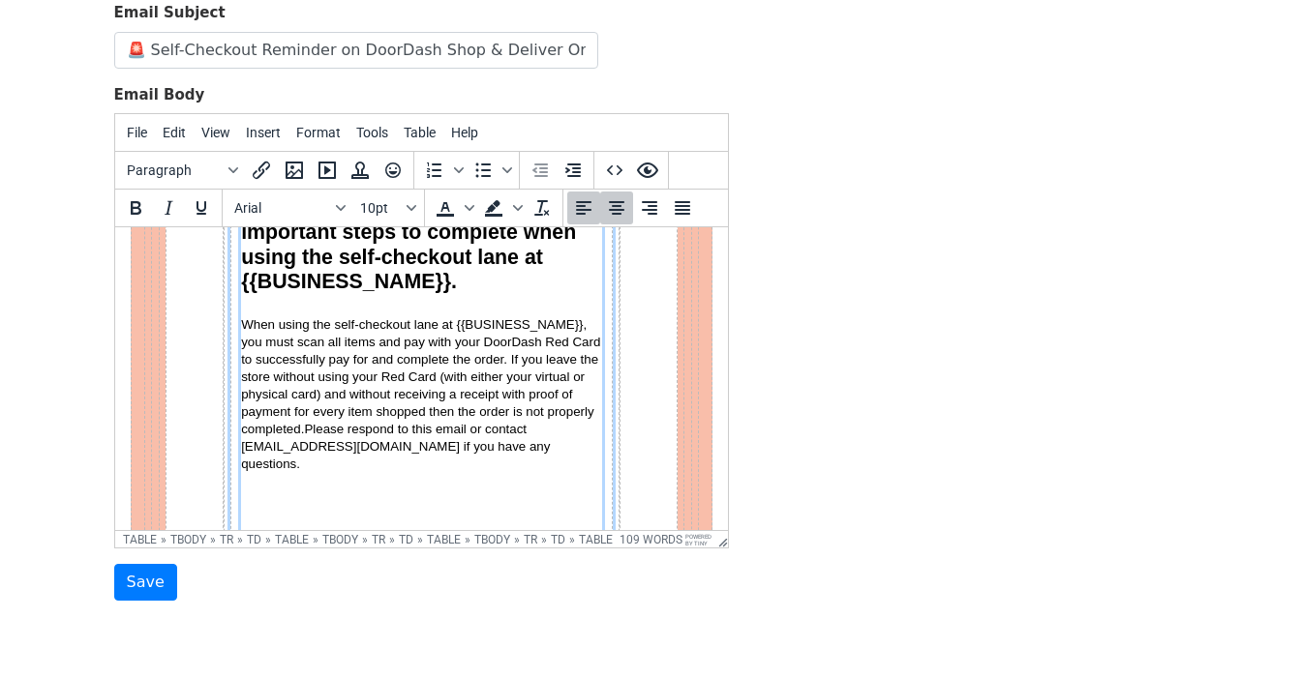
click at [305, 425] on span "When using the self-checkout lane at { {BUSINESS_NAME}}, you must scan all item…" at bounding box center [421, 394] width 363 height 154
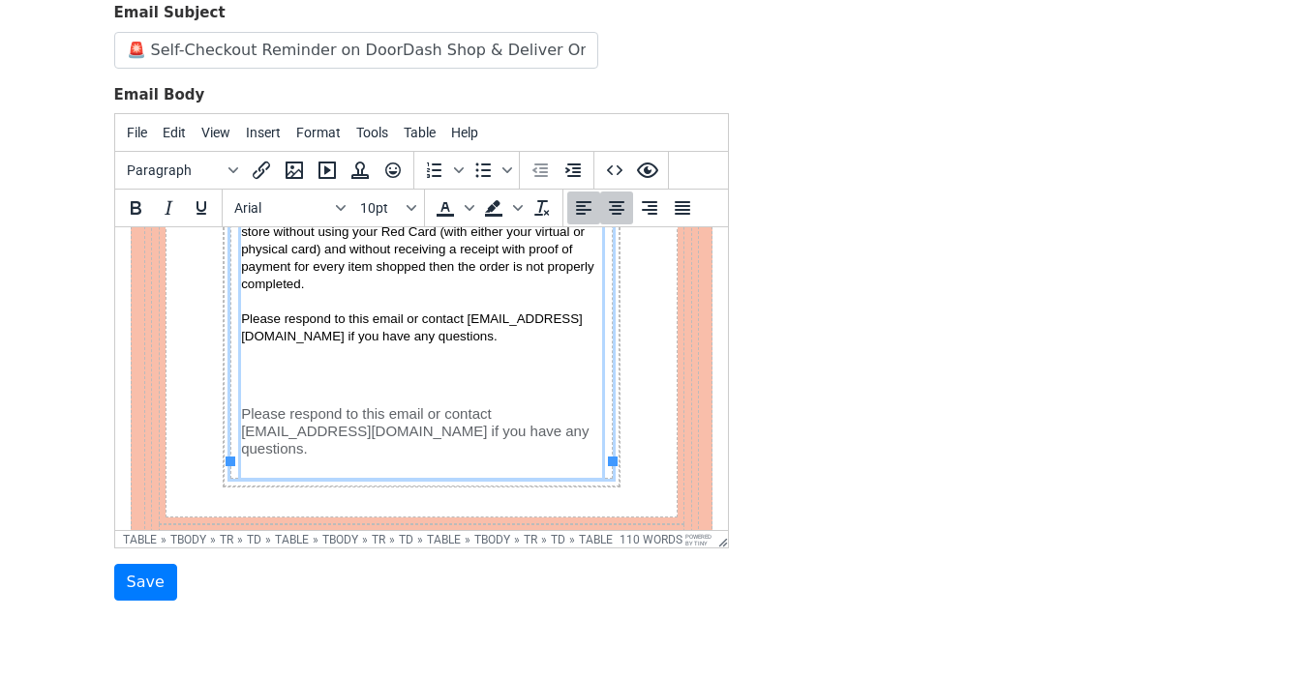
scroll to position [362, 0]
click at [315, 425] on p "Please respond to this email or contact shopper@doordash.com if you have any qu…" at bounding box center [420, 430] width 361 height 52
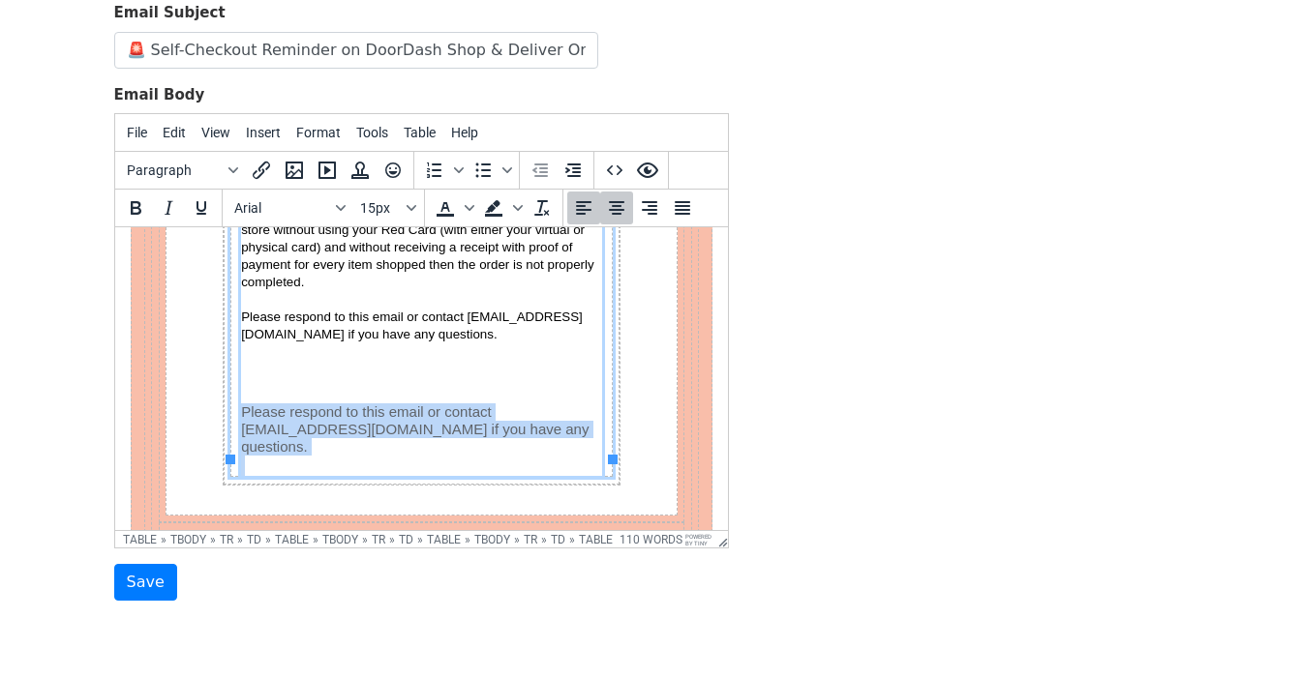
click at [315, 425] on p "Please respond to this email or contact shopper@doordash.com if you have any qu…" at bounding box center [420, 430] width 361 height 52
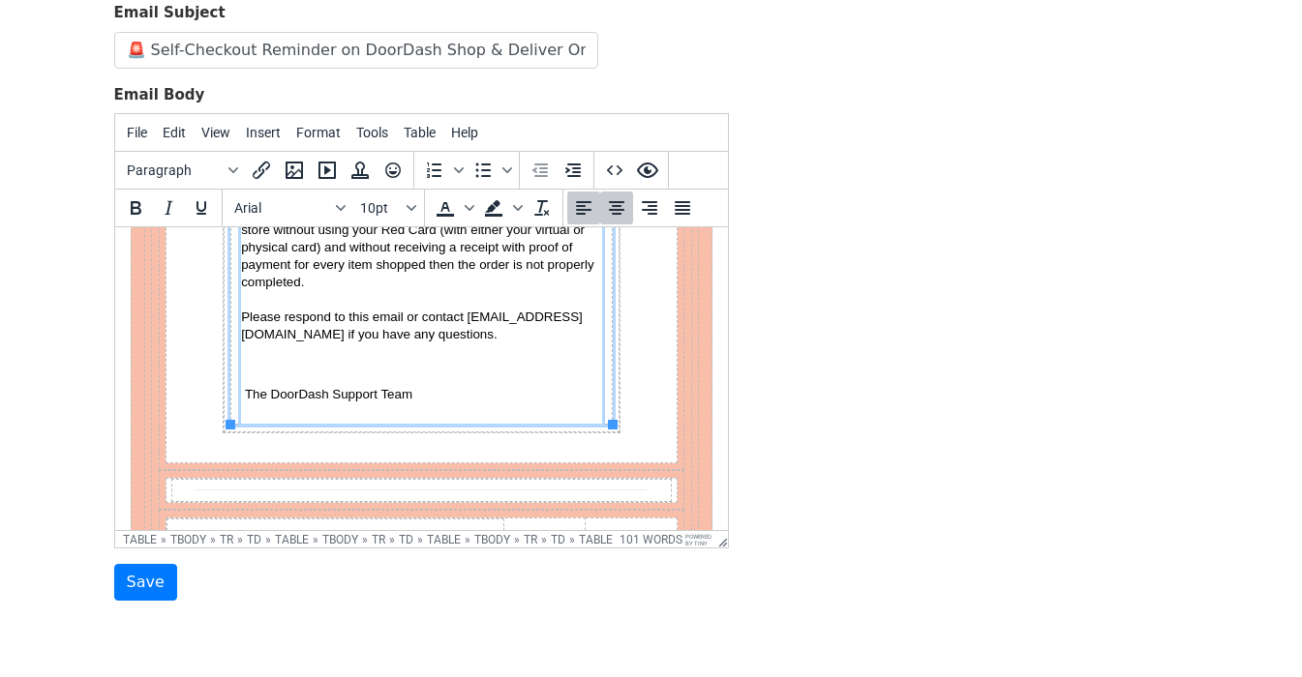
click at [351, 397] on span "The DoorDash Support Team" at bounding box center [327, 394] width 167 height 15
click at [437, 388] on div "The DoorDash Support Team" at bounding box center [420, 393] width 361 height 21
click at [358, 392] on span "The DoorDash Support Team" at bounding box center [327, 394] width 167 height 15
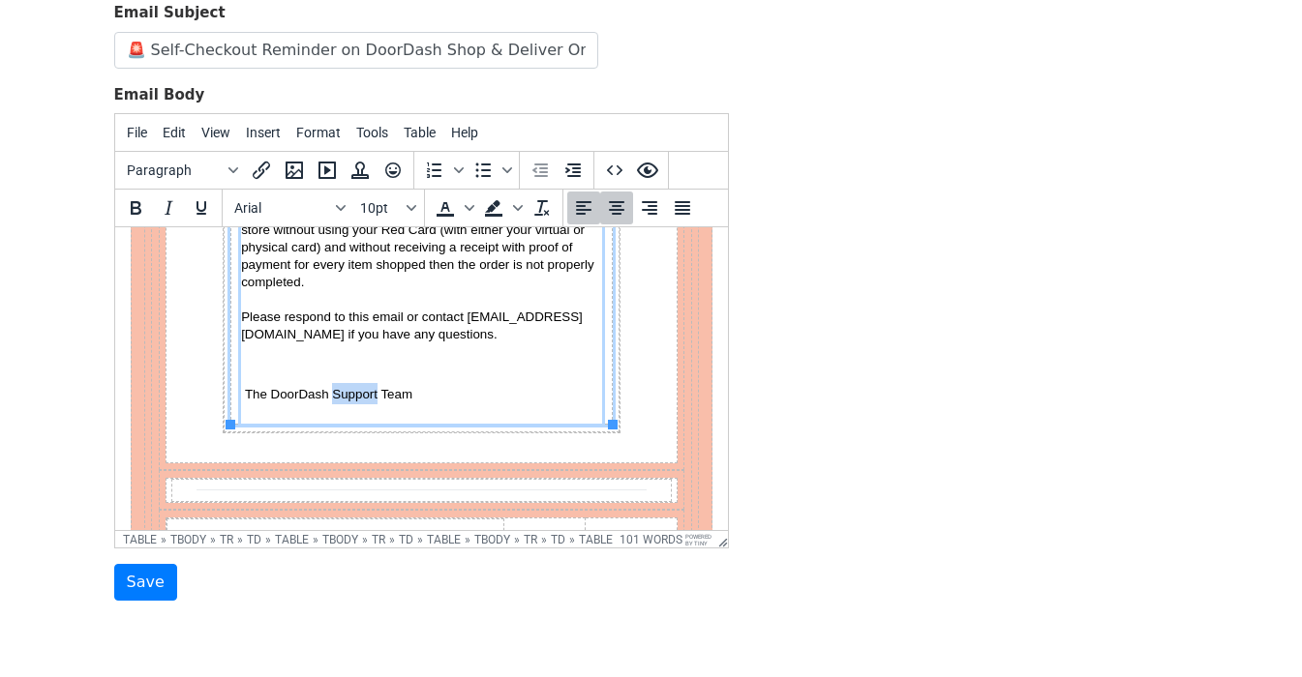
click at [358, 392] on span "The DoorDash Support Team" at bounding box center [327, 394] width 167 height 15
click at [357, 393] on span "The DoorDash Support Team" at bounding box center [327, 394] width 167 height 15
click at [412, 392] on div "The DoorDash Support Team" at bounding box center [420, 393] width 361 height 21
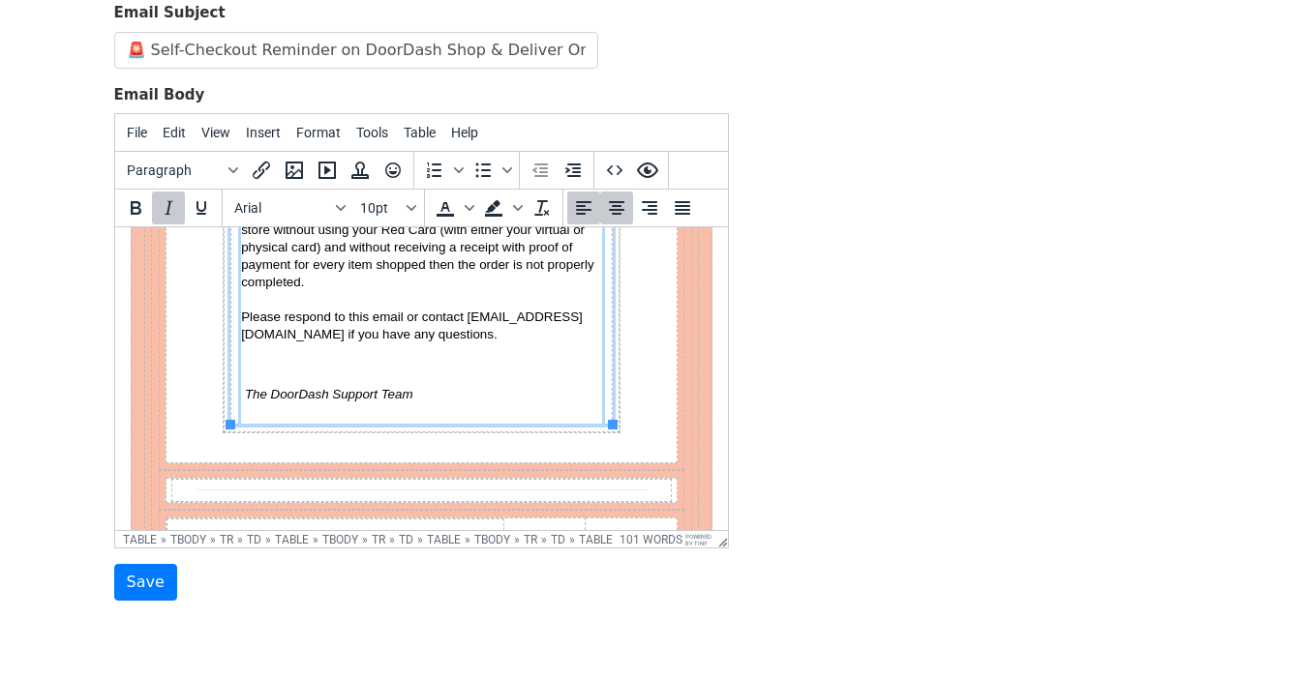
click at [248, 395] on span "The DoorDash Support Team" at bounding box center [328, 394] width 168 height 15
click at [361, 393] on span "The DoorDash Support Team" at bounding box center [329, 394] width 168 height 15
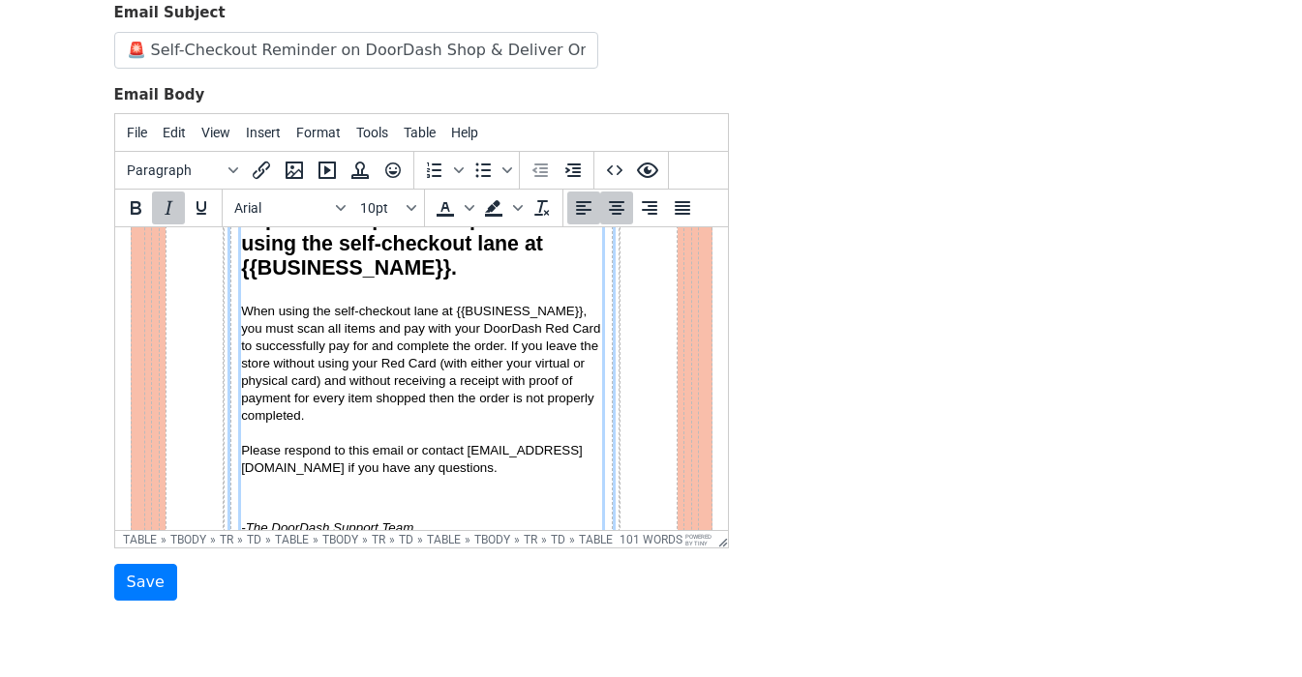
scroll to position [225, 0]
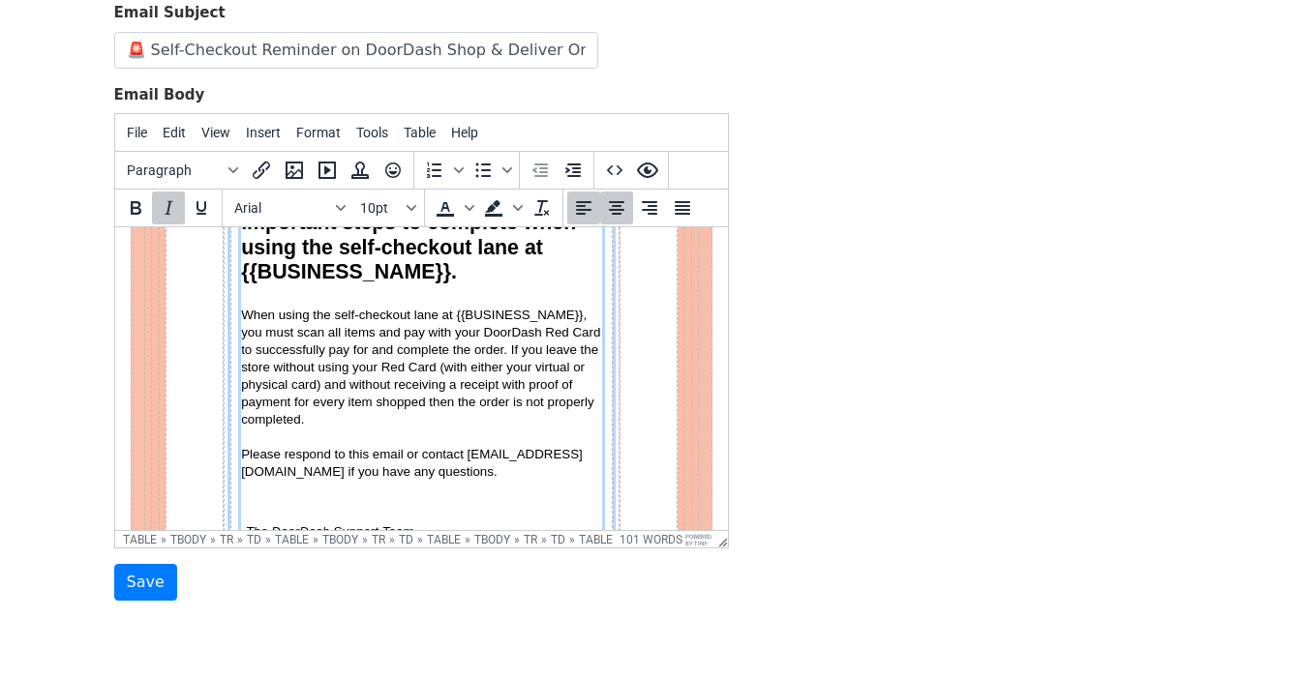
click at [345, 504] on div "Section" at bounding box center [420, 510] width 361 height 20
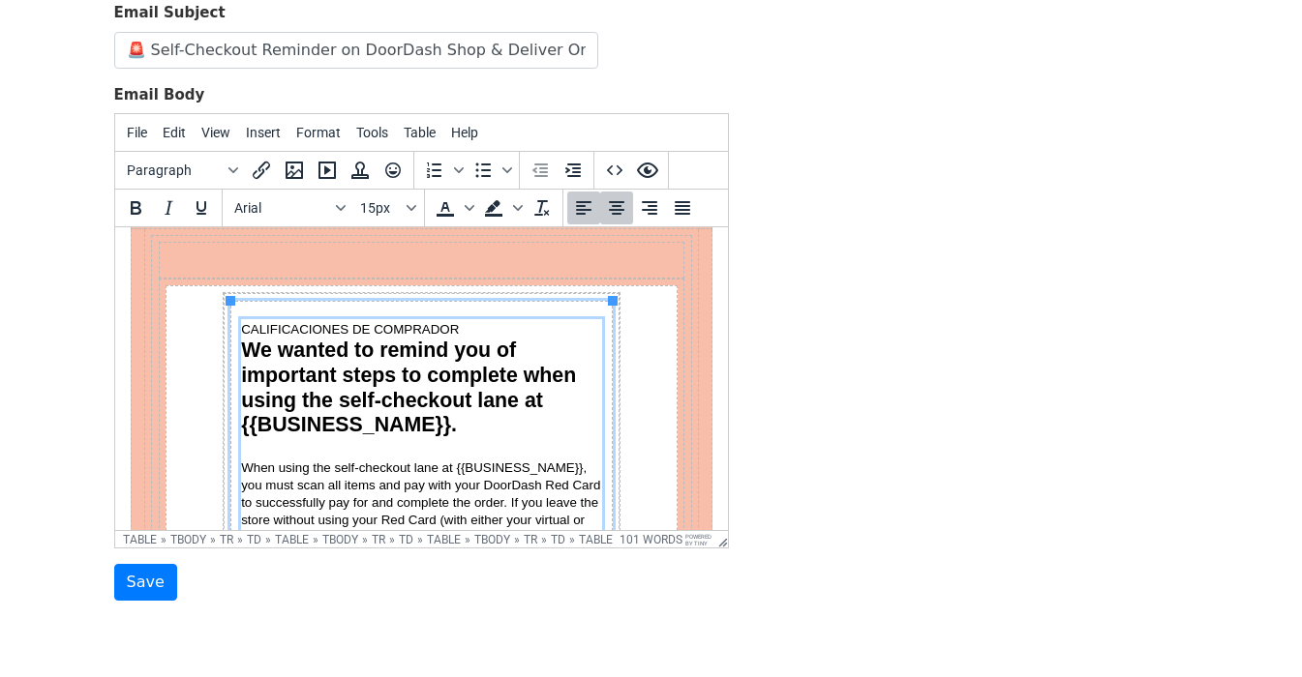
scroll to position [66, 0]
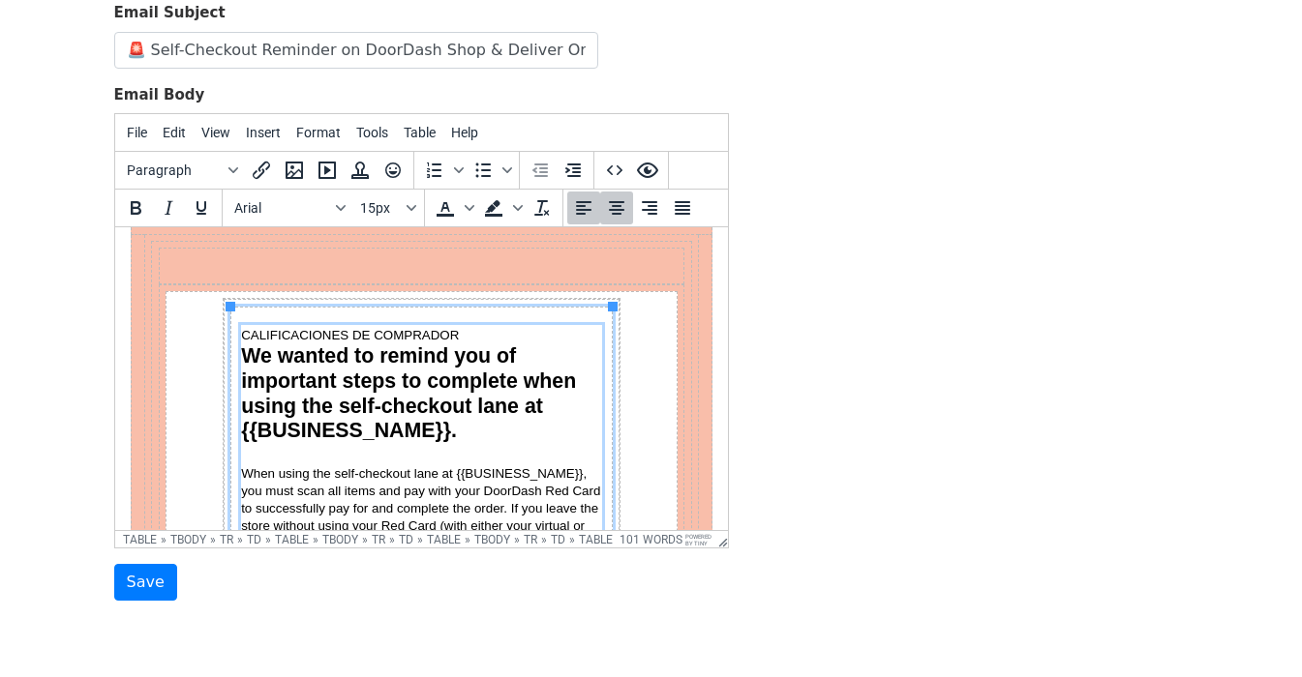
click at [369, 330] on span "CALIFICACIONES DE COMPRADOR" at bounding box center [349, 335] width 218 height 15
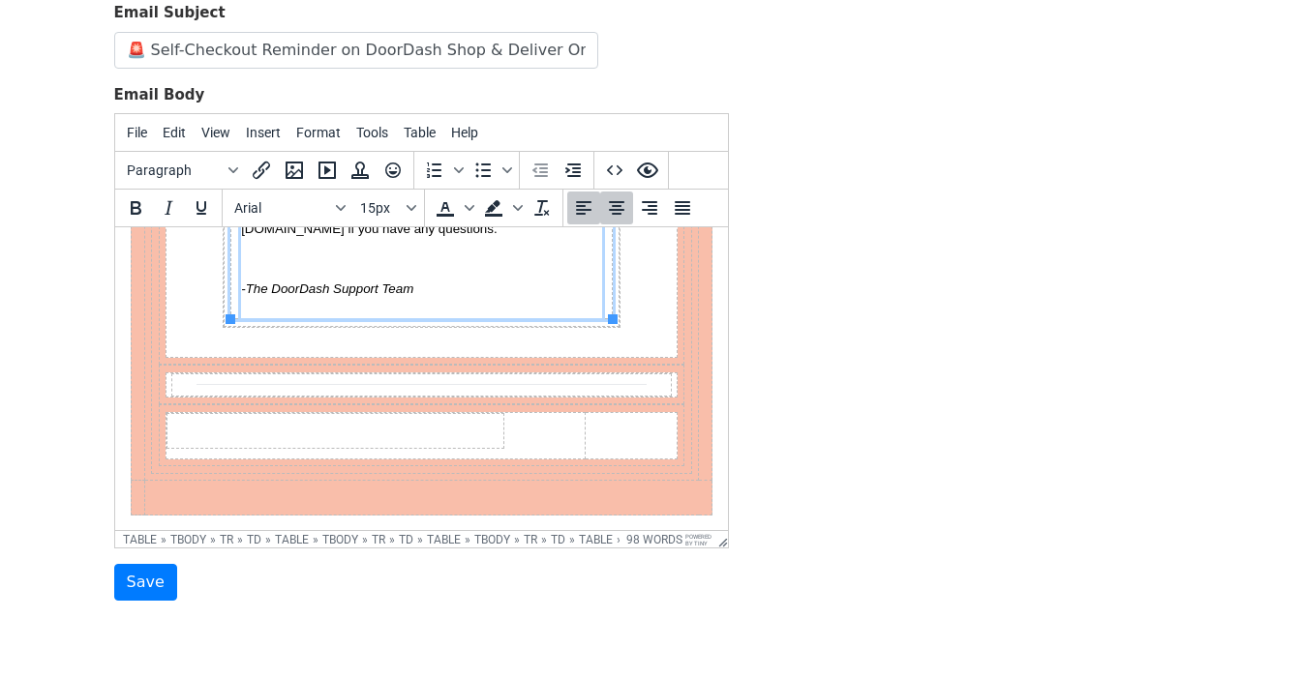
scroll to position [454, 0]
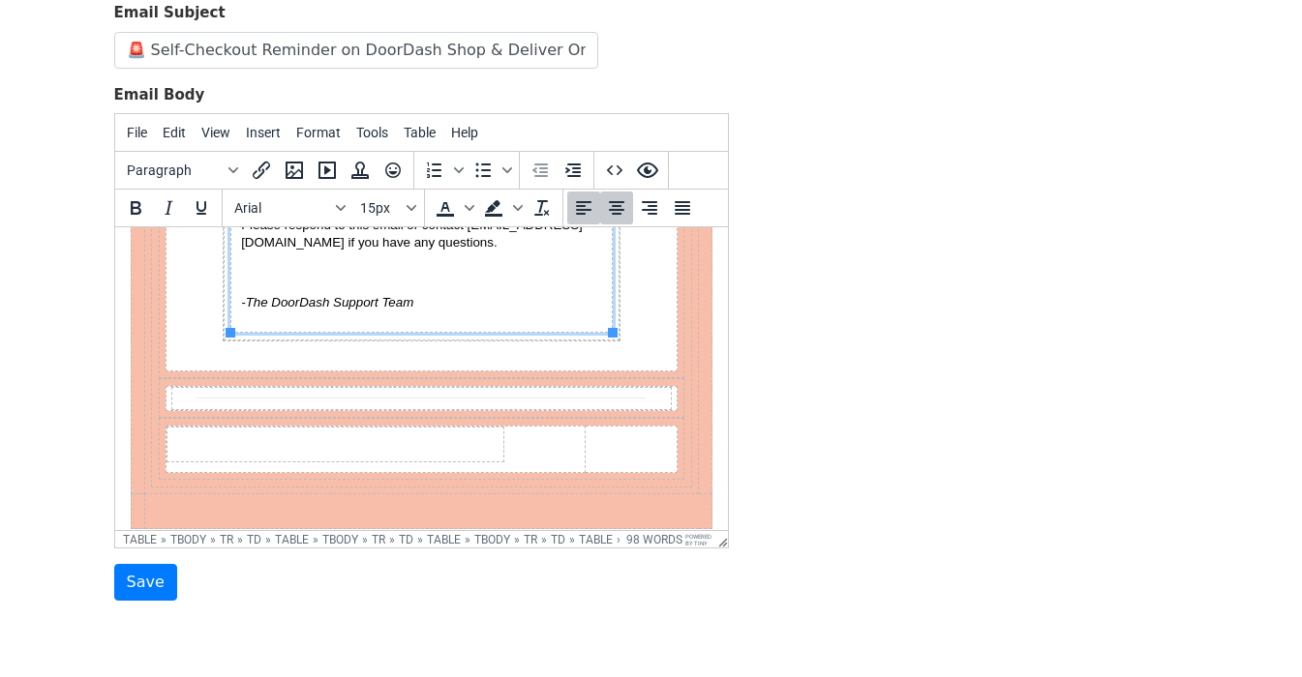
click at [382, 445] on td "Footer" at bounding box center [333, 444] width 337 height 35
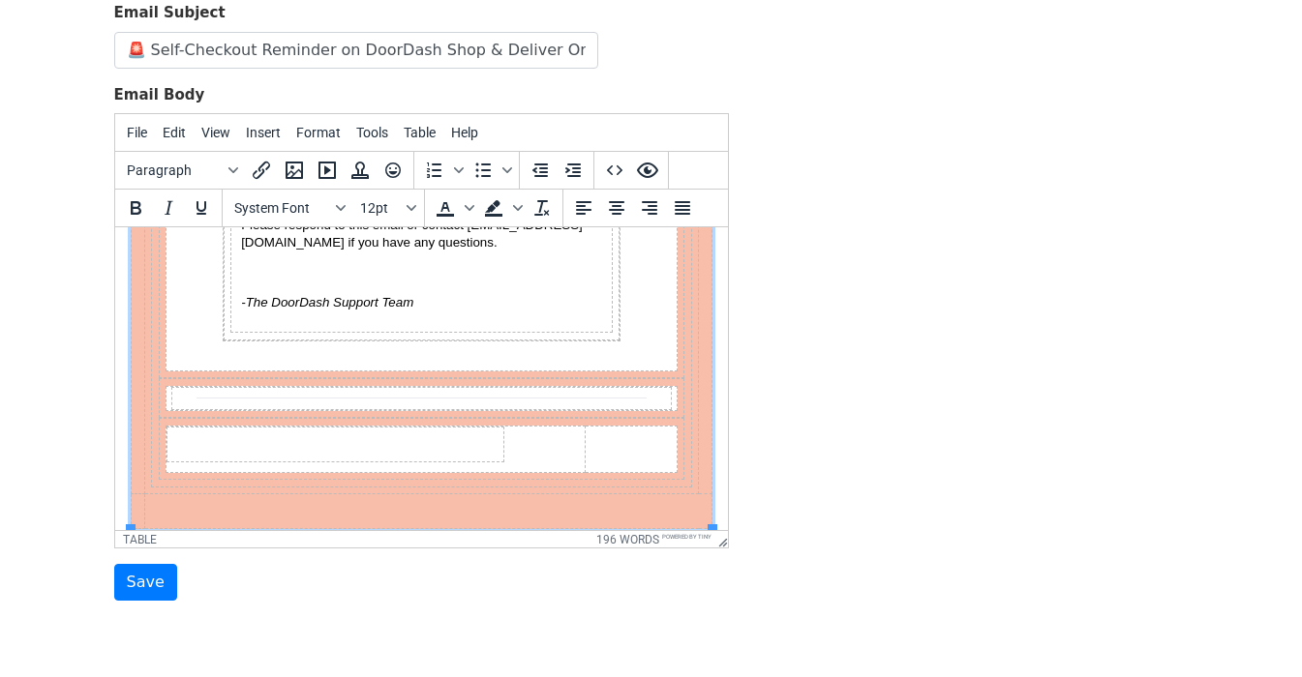
click at [382, 445] on td "Footer" at bounding box center [333, 444] width 337 height 35
click at [386, 399] on td "Divider" at bounding box center [419, 398] width 499 height 22
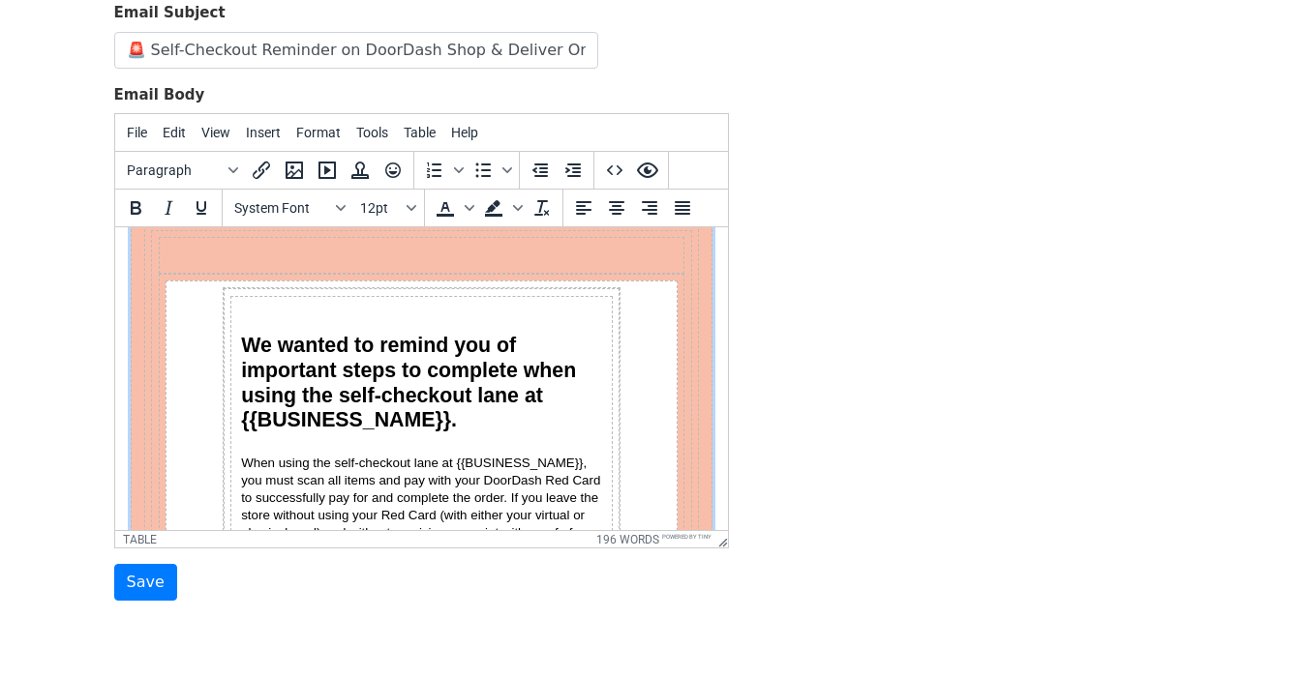
scroll to position [0, 0]
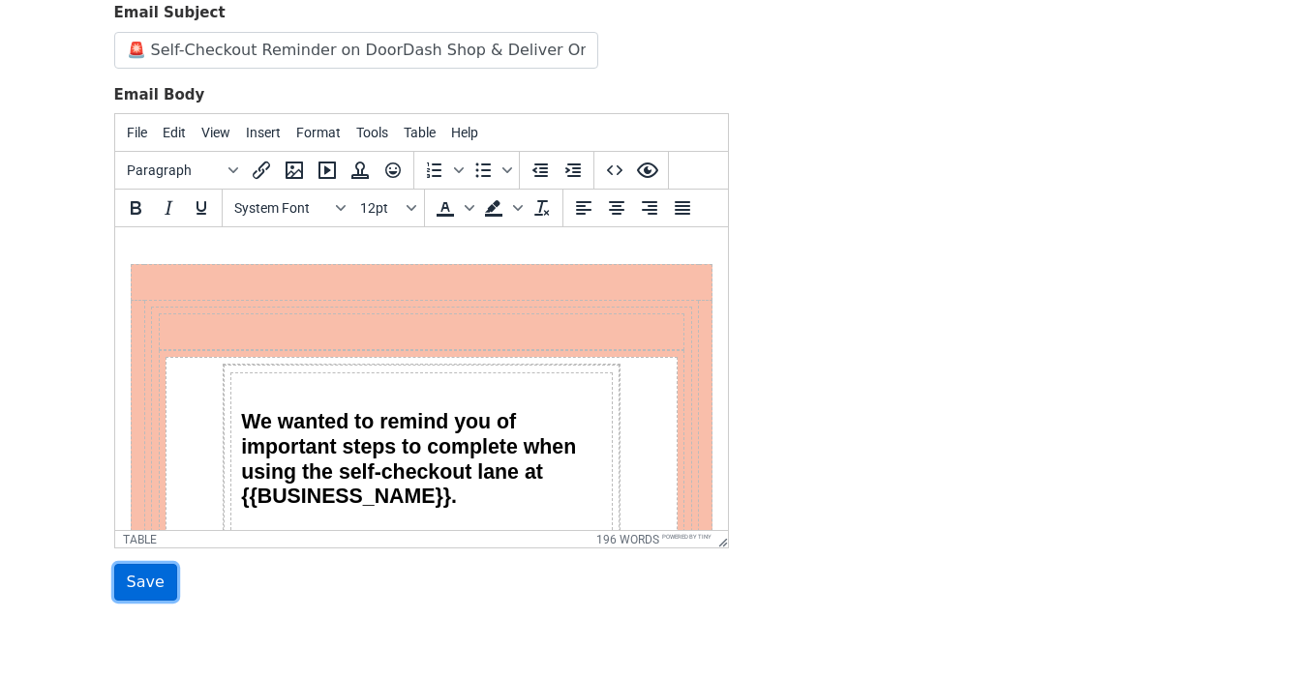
click at [149, 579] on input "Save" at bounding box center [145, 582] width 63 height 37
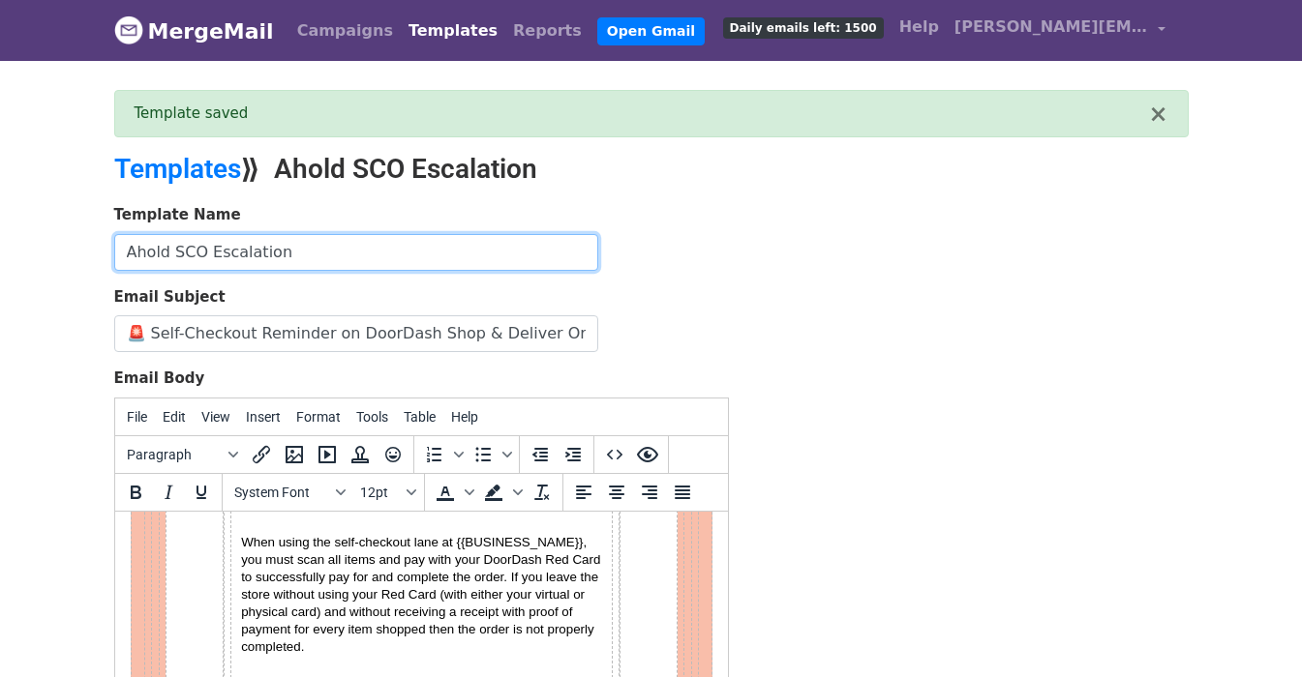
click at [271, 254] on input "Ahold SCO Escalation" at bounding box center [356, 252] width 484 height 37
